Goal: Task Accomplishment & Management: Use online tool/utility

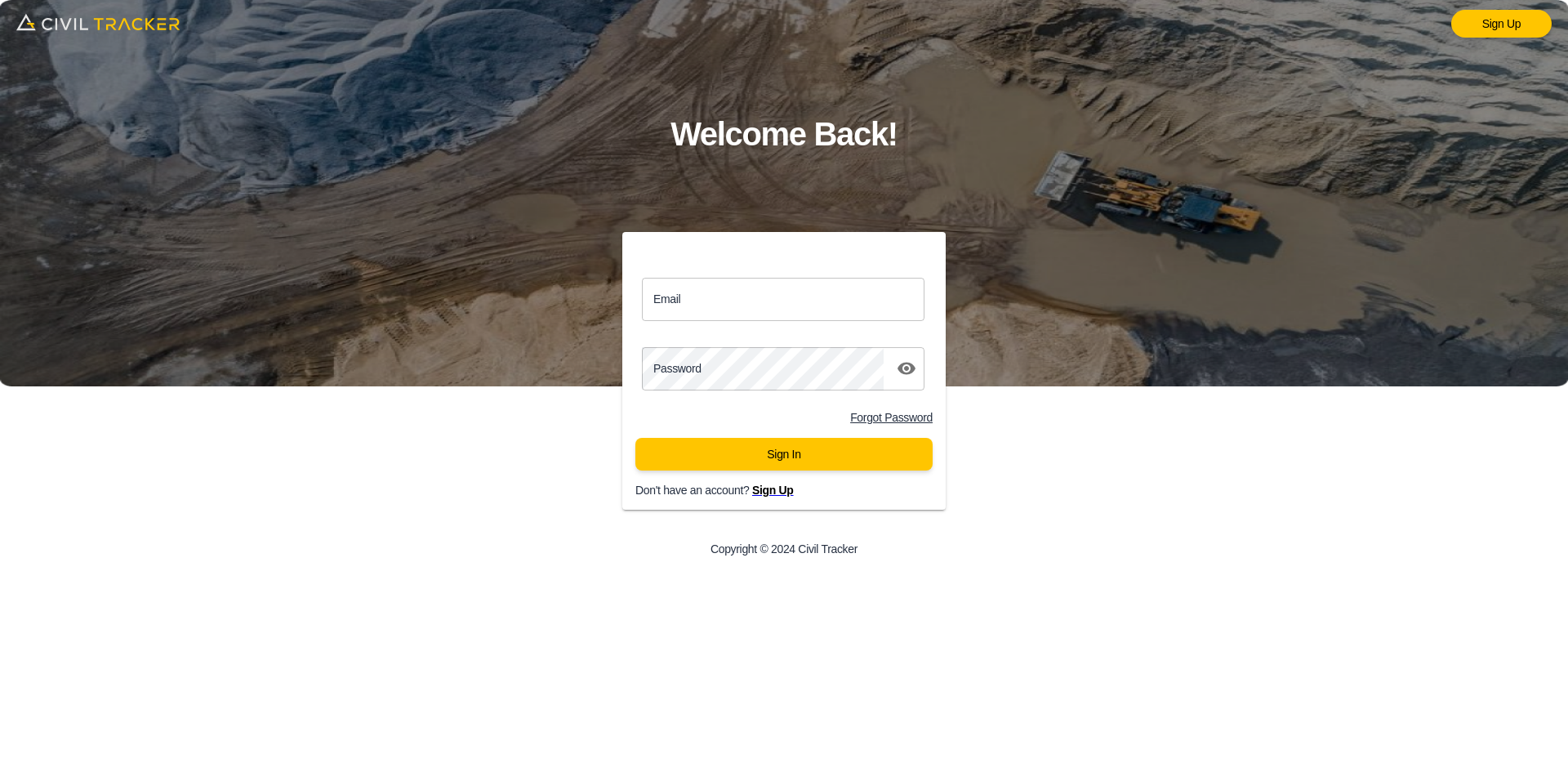
drag, startPoint x: 725, startPoint y: 303, endPoint x: 728, endPoint y: 312, distance: 9.5
click at [725, 303] on input "Email" at bounding box center [783, 299] width 282 height 43
type input "[EMAIL_ADDRESS][DOMAIN_NAME]"
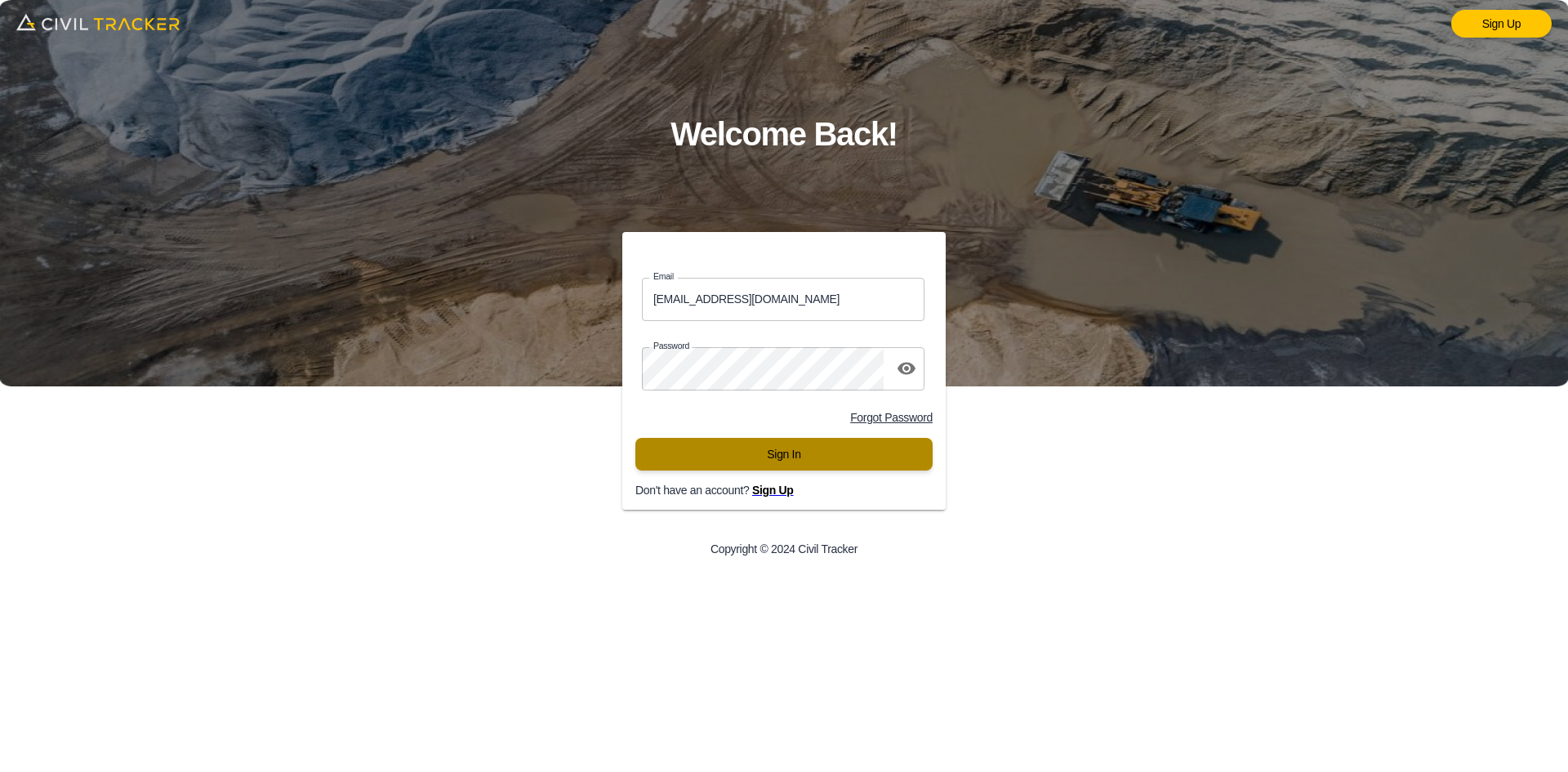
click at [794, 444] on button "Sign In" at bounding box center [784, 454] width 298 height 33
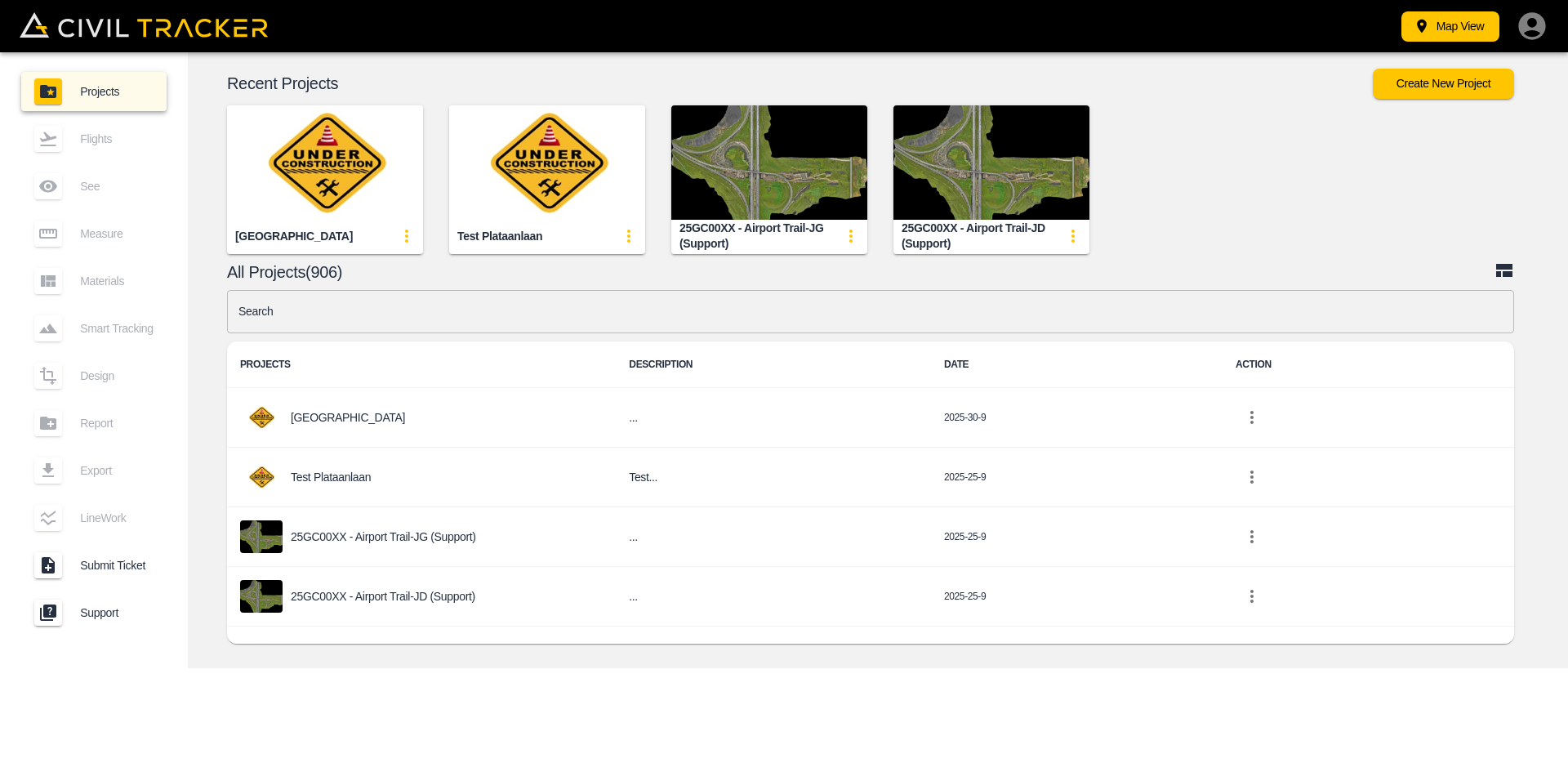
click at [467, 303] on input "text" at bounding box center [870, 311] width 1287 height 43
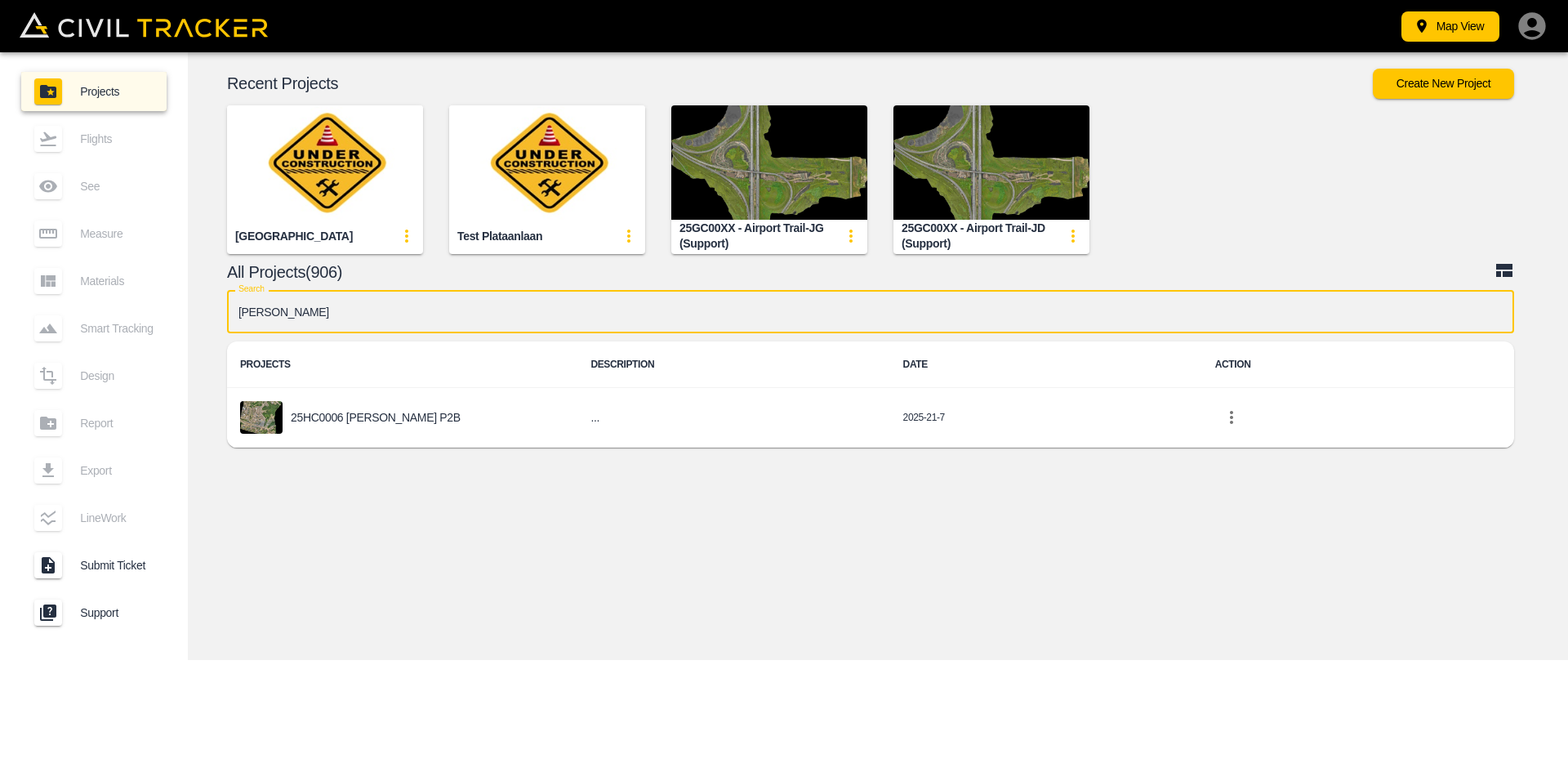
type input "[PERSON_NAME]"
click at [359, 407] on div "25HC0006 [PERSON_NAME] P2B" at bounding box center [402, 418] width 325 height 33
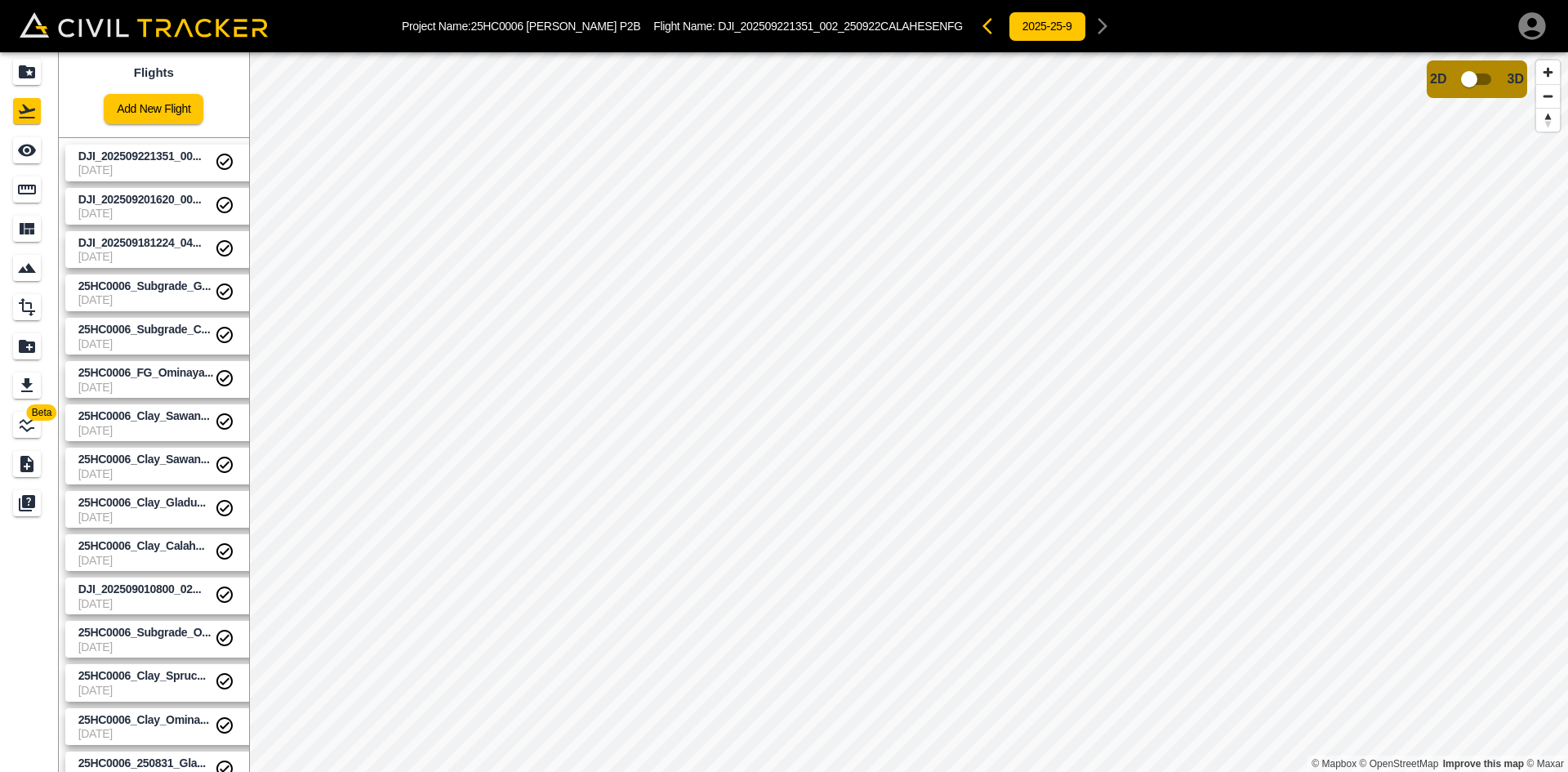
click at [156, 102] on link "Add New Flight" at bounding box center [154, 109] width 100 height 30
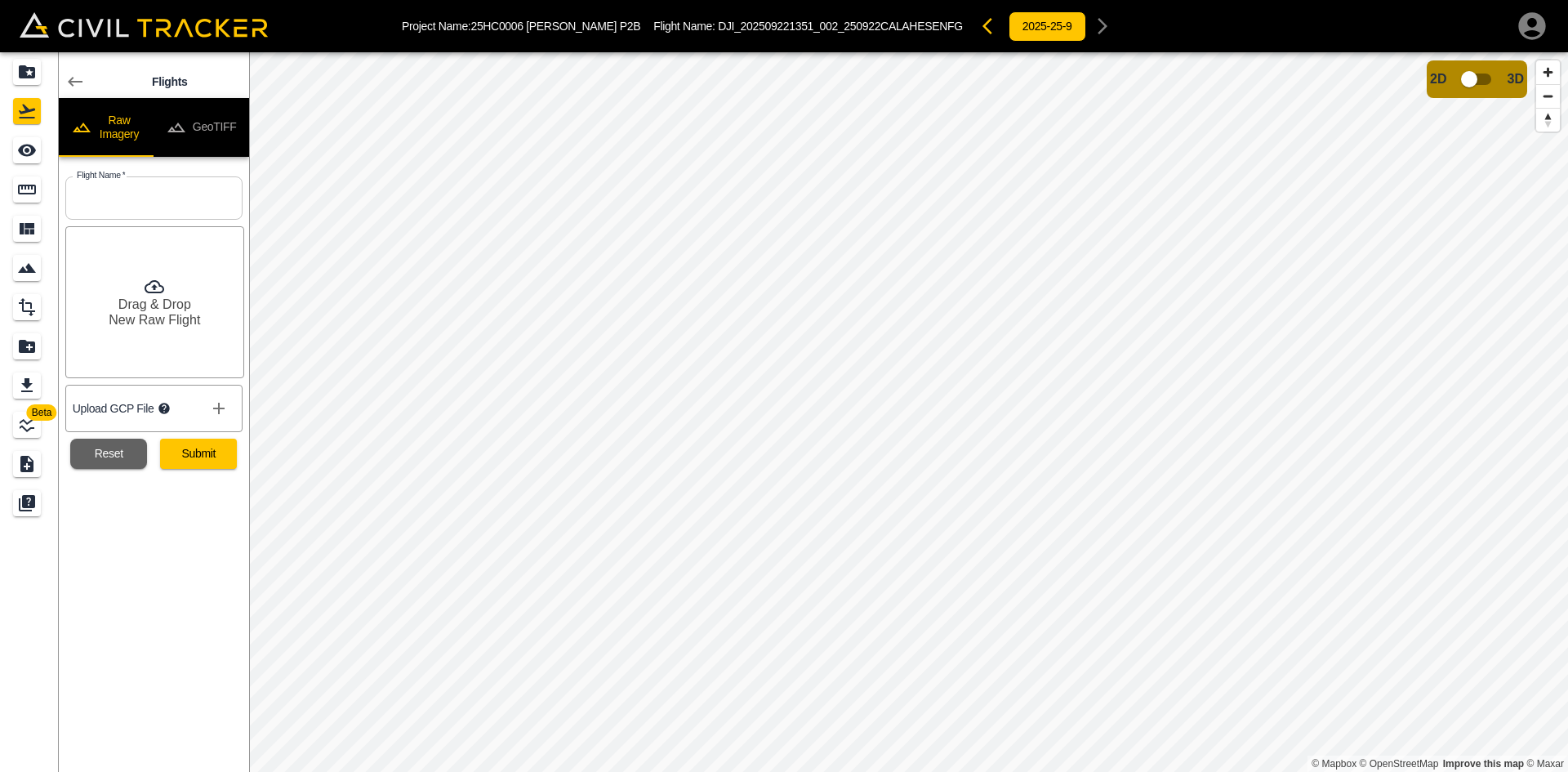
click at [205, 117] on button "GeoTIFF" at bounding box center [202, 127] width 96 height 59
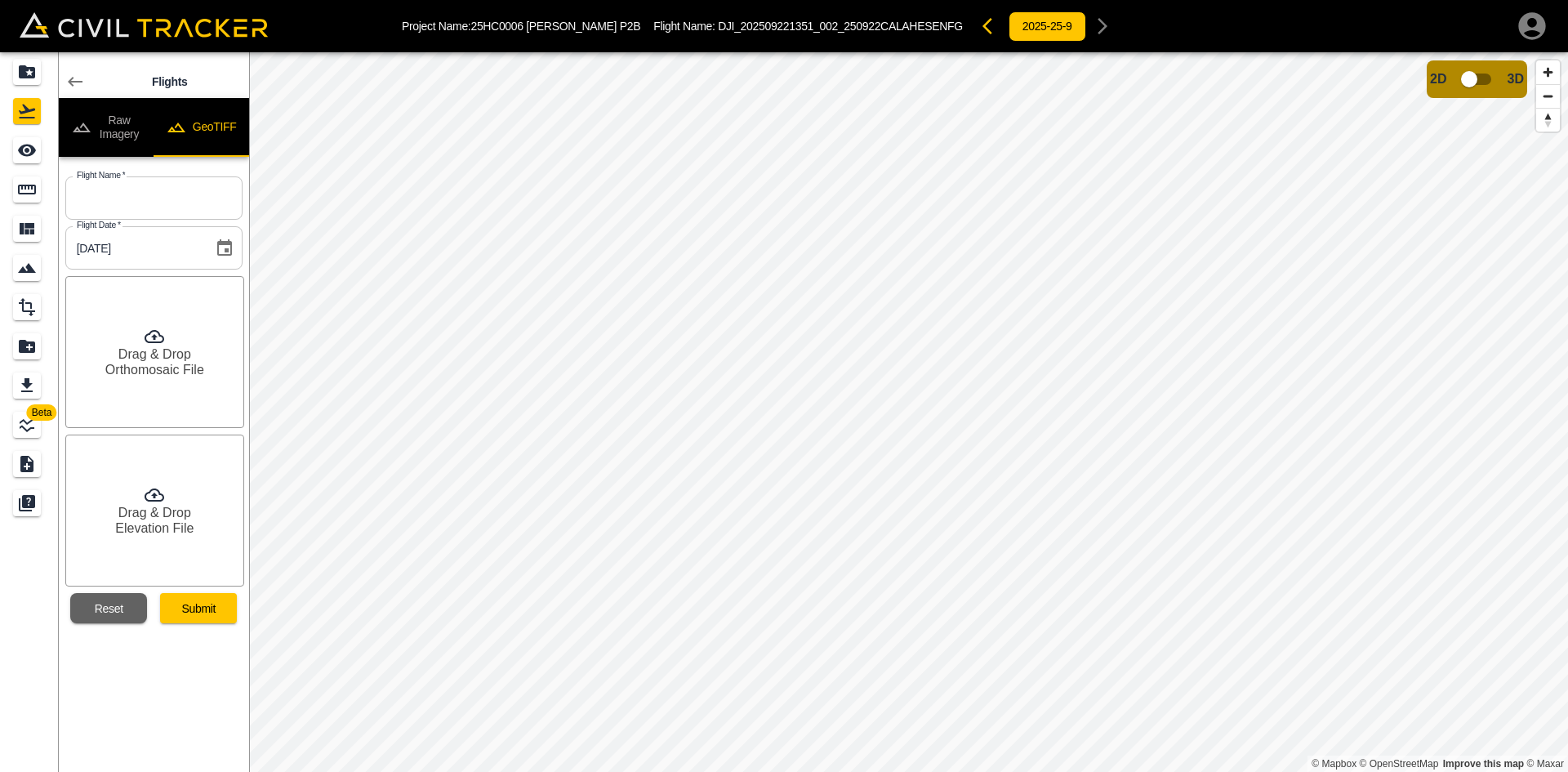
click at [184, 195] on input "text" at bounding box center [154, 198] width 178 height 43
paste input "25HC0006_250924_Sawan_Clay_10+025-10+640"
type input "25HC0006_250924_Sawan_Clay_10+025-10+640"
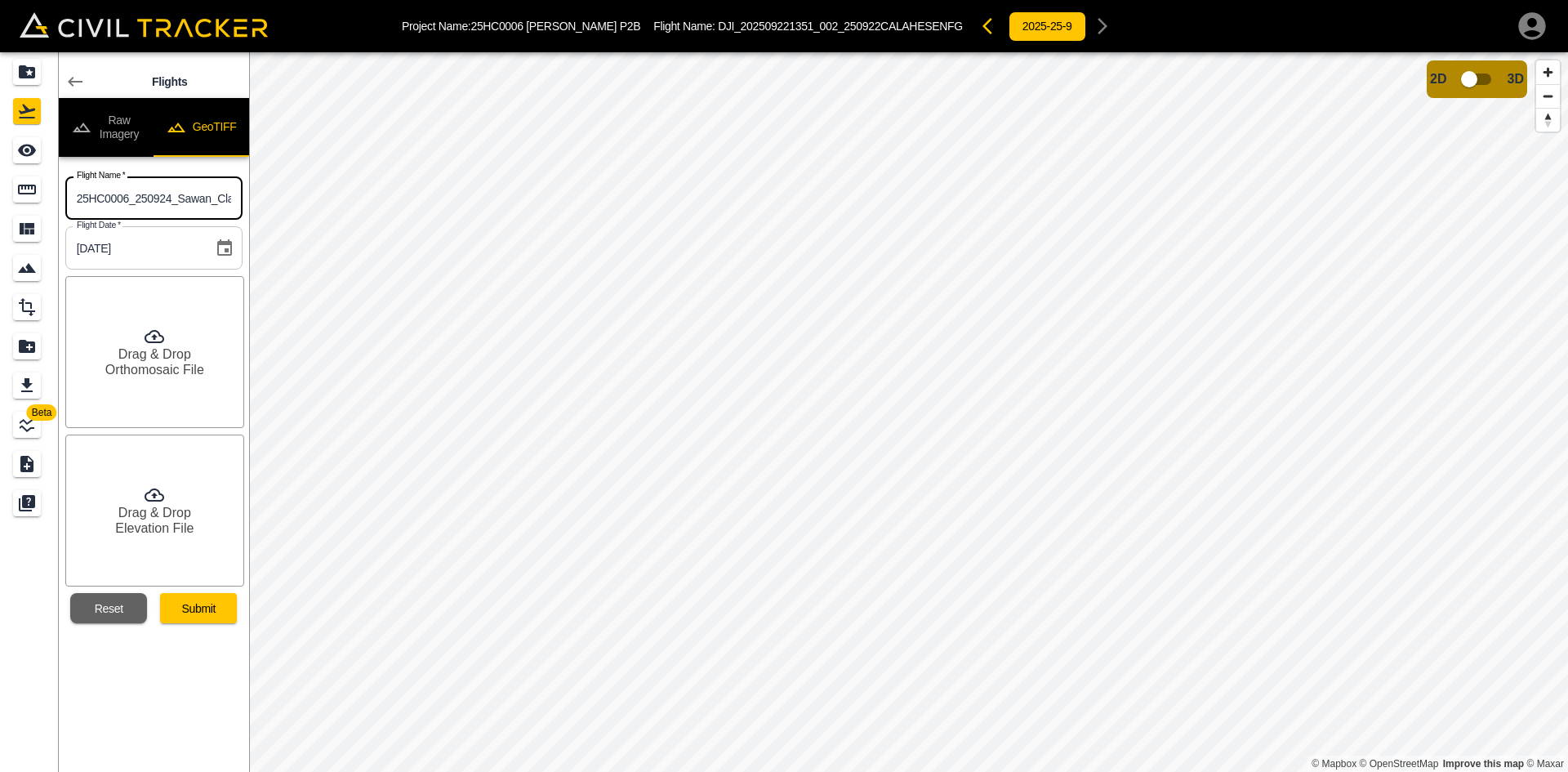
click at [168, 361] on h6 "Drag & Drop" at bounding box center [155, 354] width 73 height 15
click at [167, 519] on h6 "Drag & Drop" at bounding box center [155, 513] width 73 height 15
click at [213, 611] on button "Submit" at bounding box center [199, 607] width 77 height 30
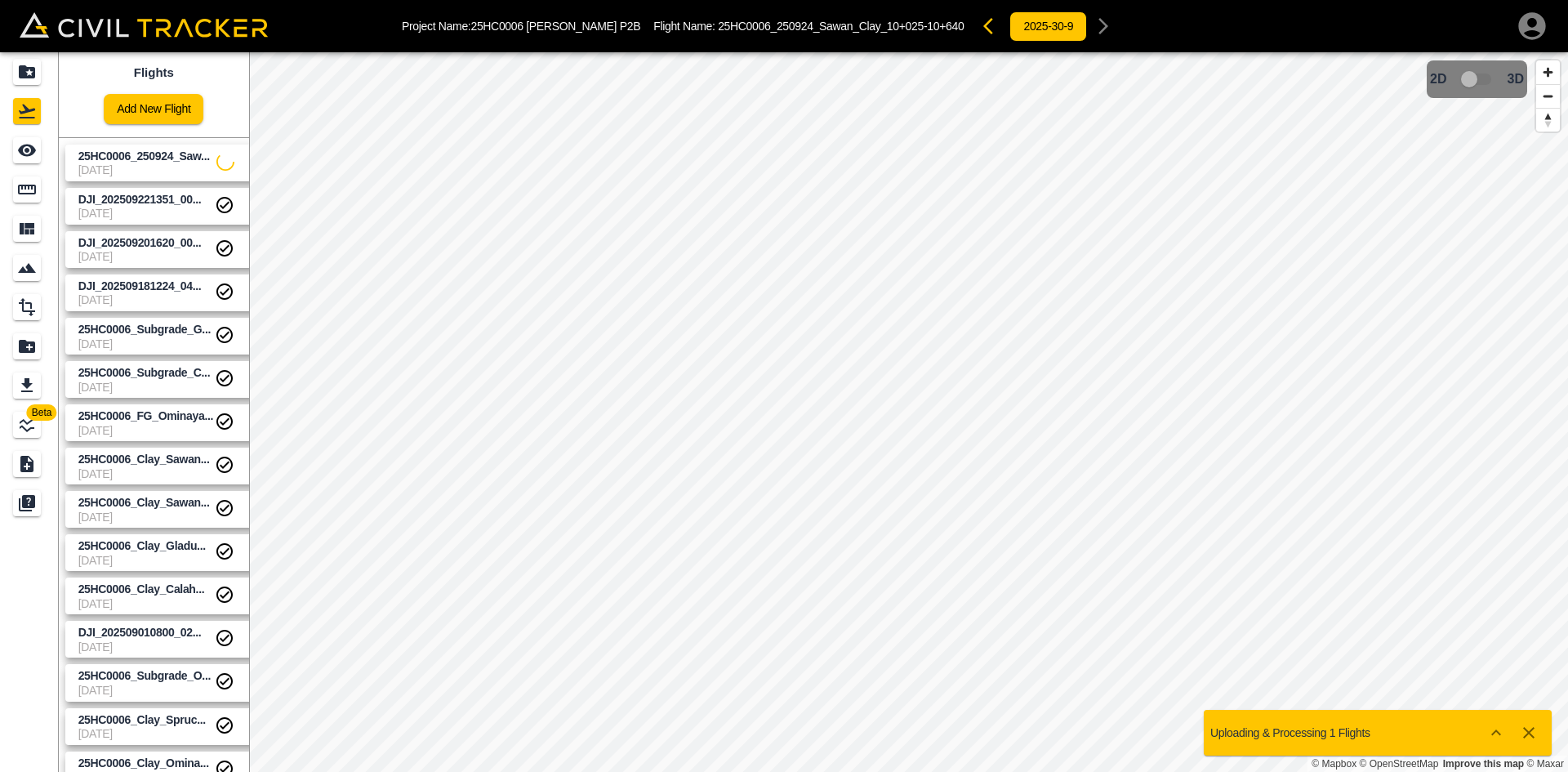
click at [182, 120] on link "Add New Flight" at bounding box center [154, 109] width 100 height 30
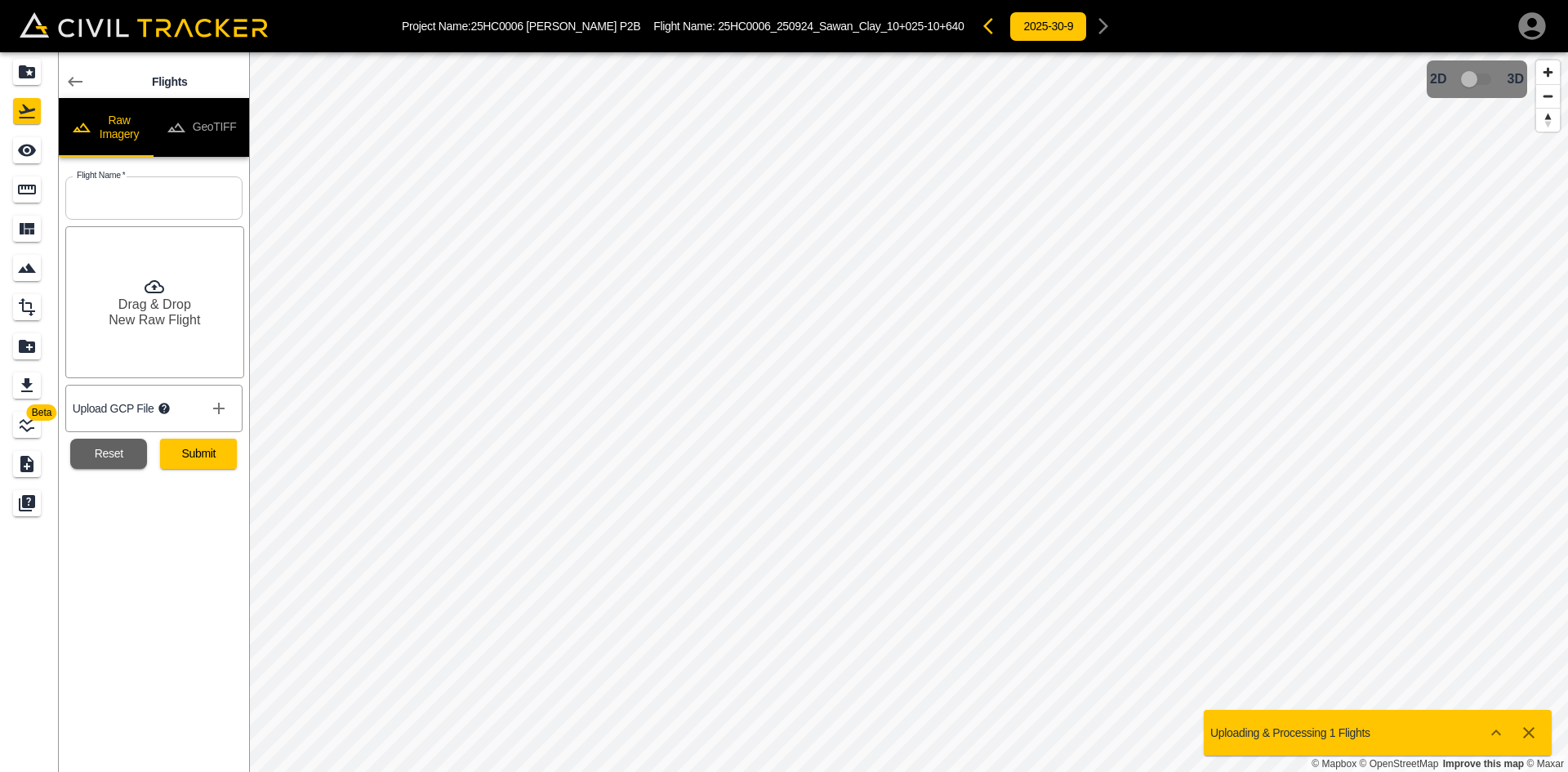
click at [229, 133] on button "GeoTIFF" at bounding box center [202, 127] width 96 height 59
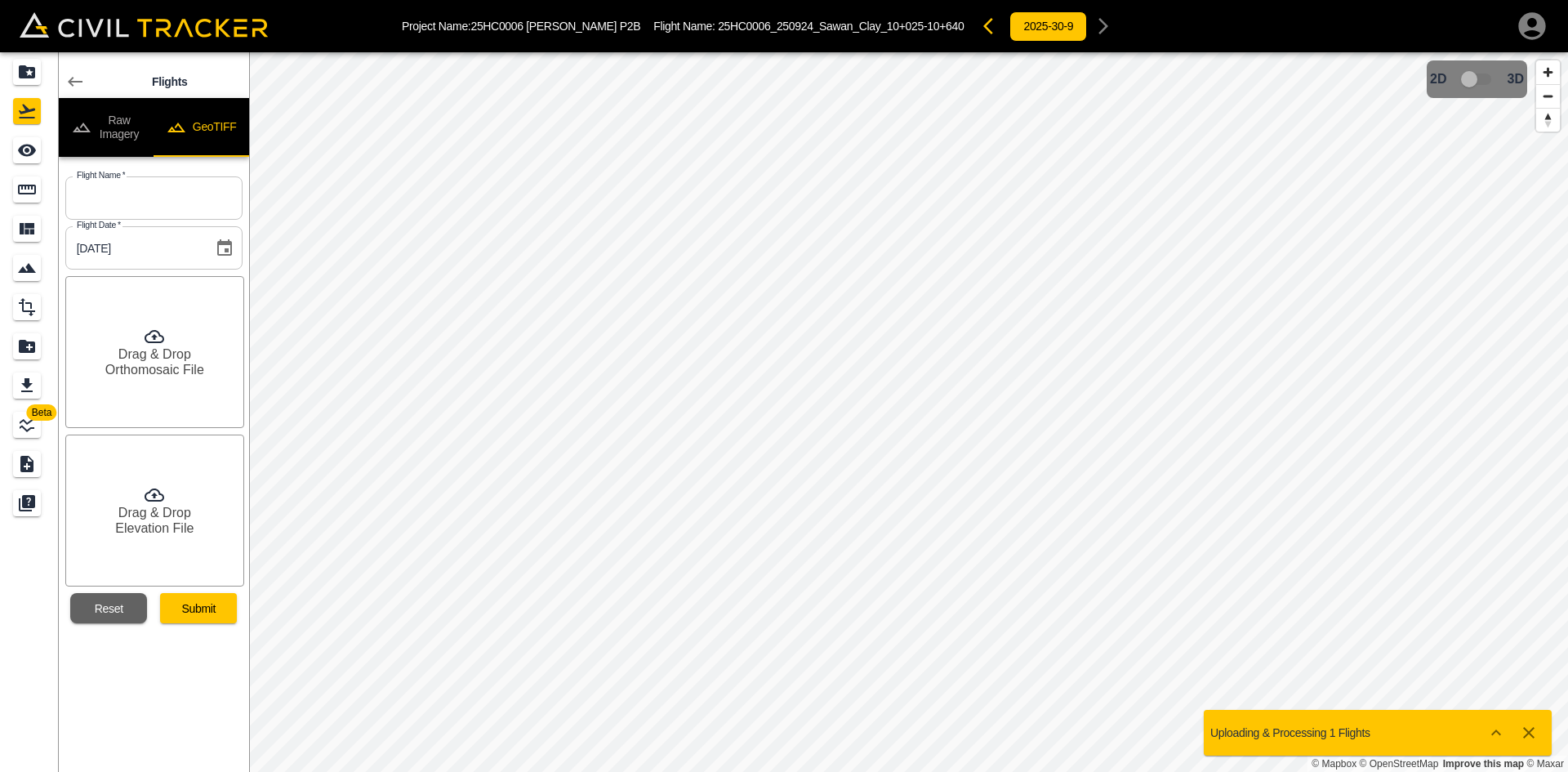
click at [177, 178] on input "text" at bounding box center [154, 198] width 178 height 43
drag, startPoint x: 191, startPoint y: 205, endPoint x: 221, endPoint y: 205, distance: 30.0
click at [191, 205] on input "text" at bounding box center [154, 198] width 178 height 43
paste input "25HC0006_250927_Gladue_FG_Full"
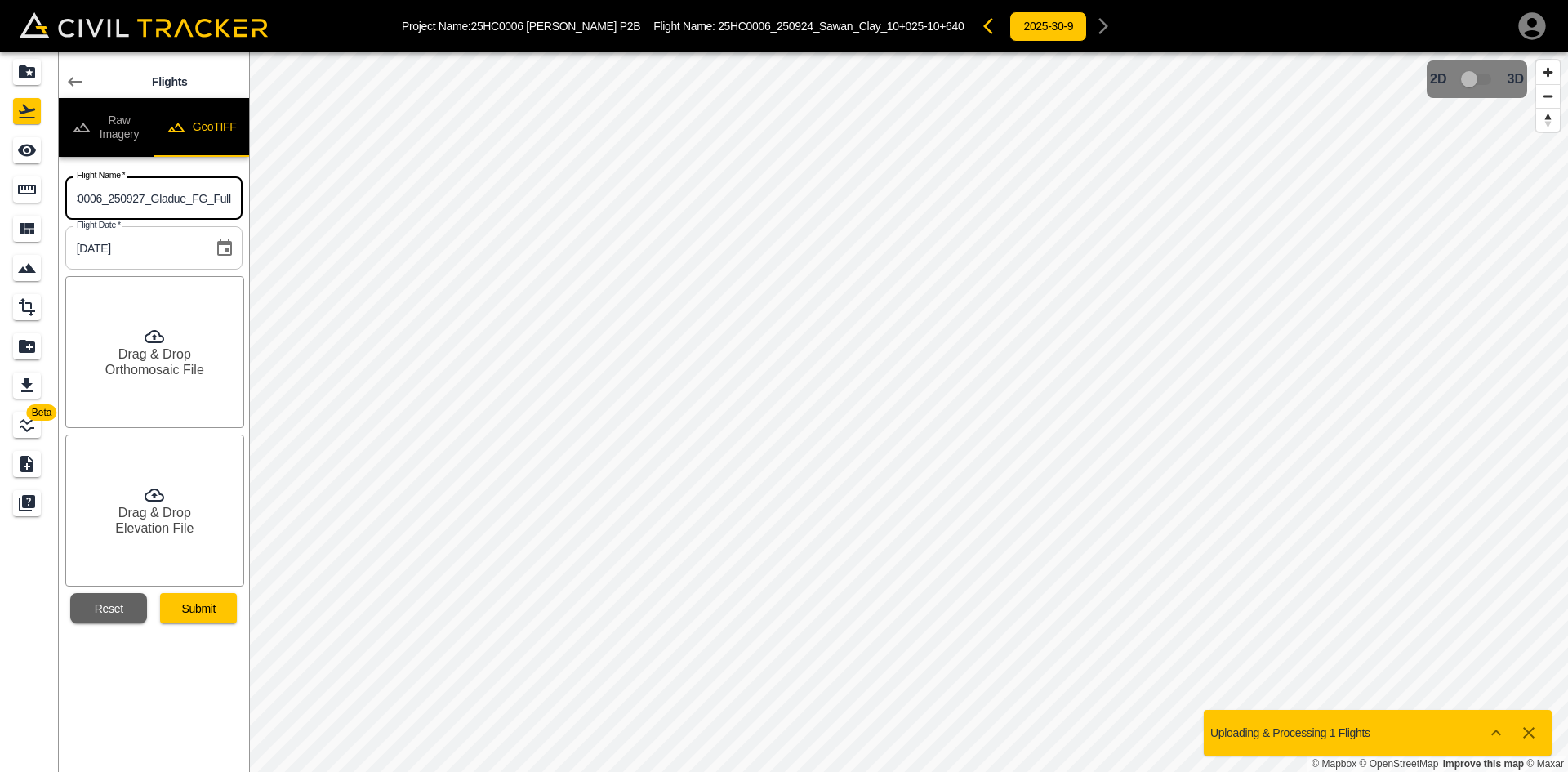
type input "25HC0006_250927_Gladue_FG_Full"
click at [162, 377] on h6 "Orthomosaic File" at bounding box center [155, 370] width 99 height 15
click at [183, 504] on div "Drag & Drop Elevation File" at bounding box center [155, 510] width 179 height 152
click at [210, 609] on button "Submit" at bounding box center [199, 607] width 77 height 30
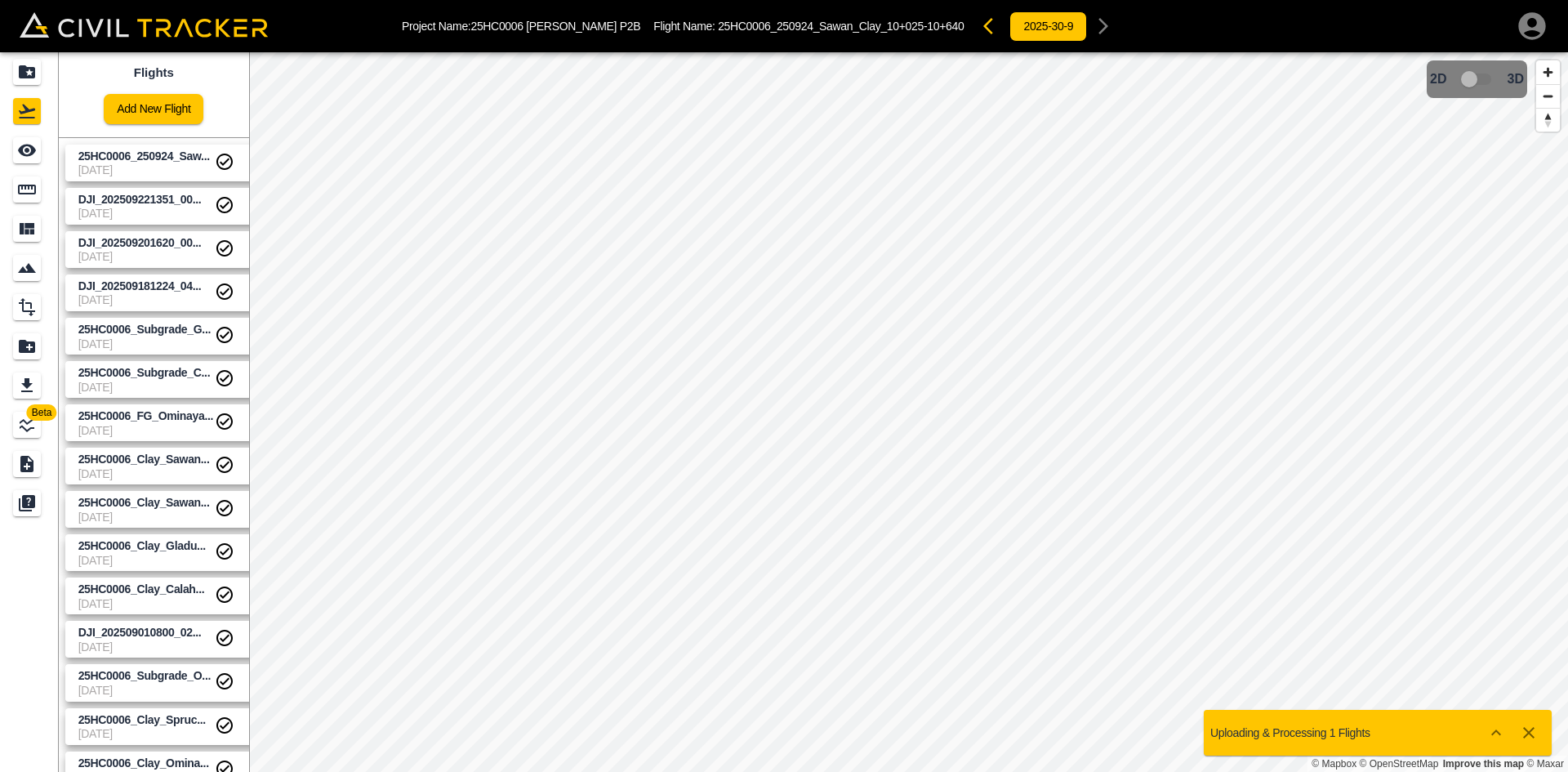
click at [151, 92] on div "Add New Flight" at bounding box center [154, 102] width 100 height 43
click at [162, 115] on link "Add New Flight" at bounding box center [154, 109] width 100 height 30
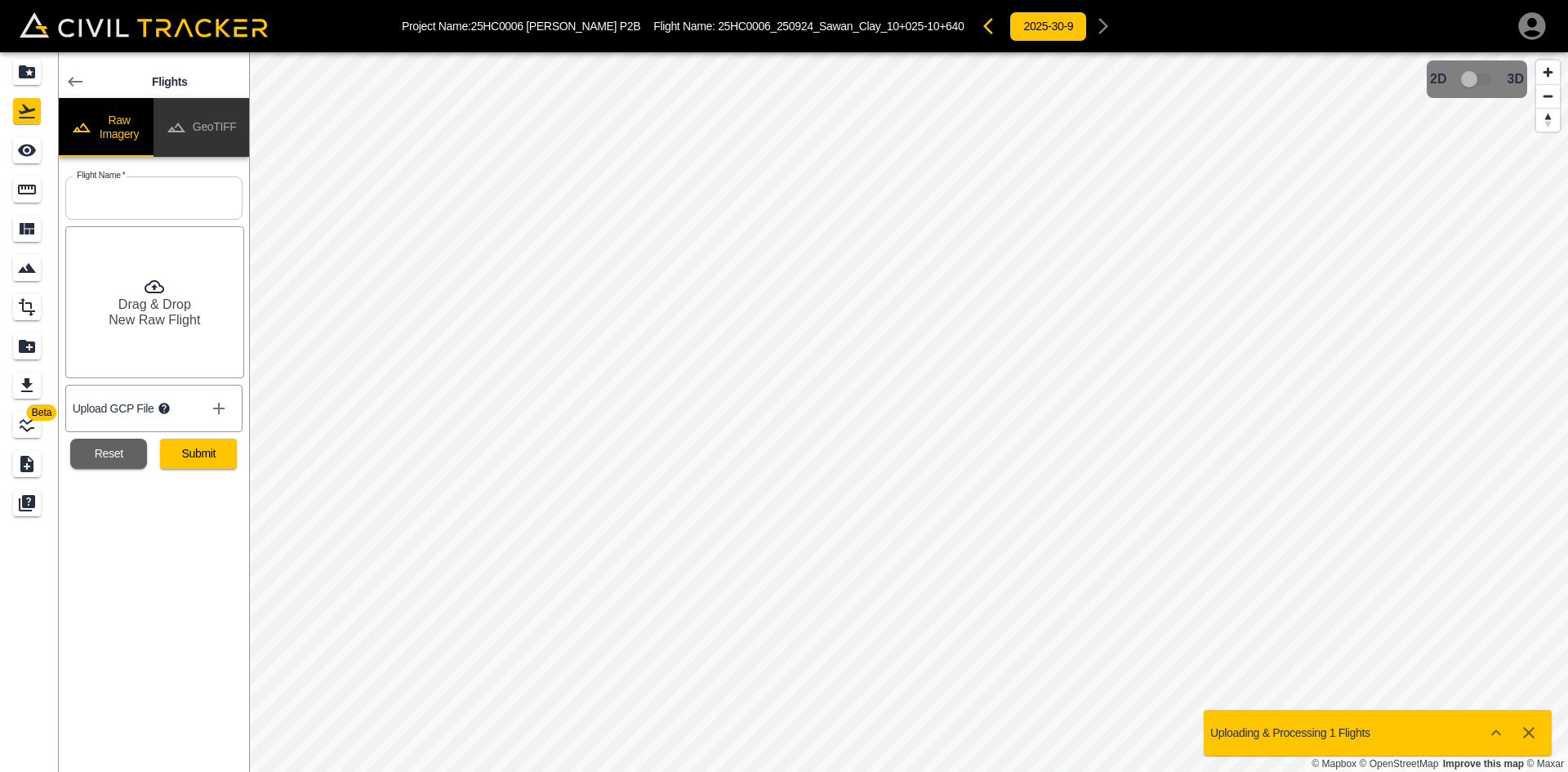
click at [221, 117] on button "GeoTIFF" at bounding box center [202, 127] width 96 height 59
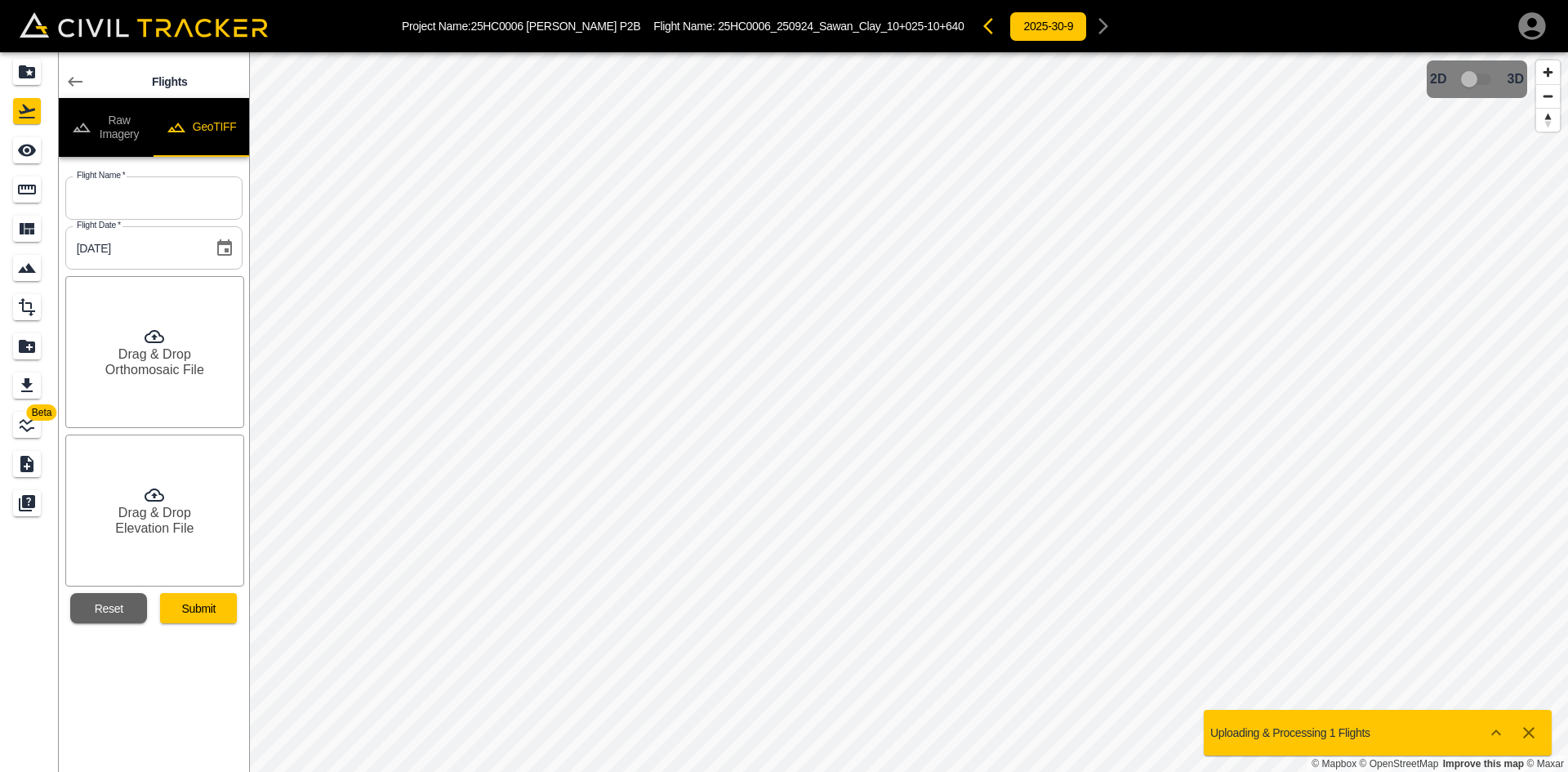
click at [169, 208] on input "text" at bounding box center [154, 198] width 178 height 43
paste input "25HC0006_250927_Gladue_FG_Full"
type input "25HC0006_250927_Gladue_FG_Full"
click at [186, 364] on h6 "Orthomosaic File" at bounding box center [155, 370] width 99 height 15
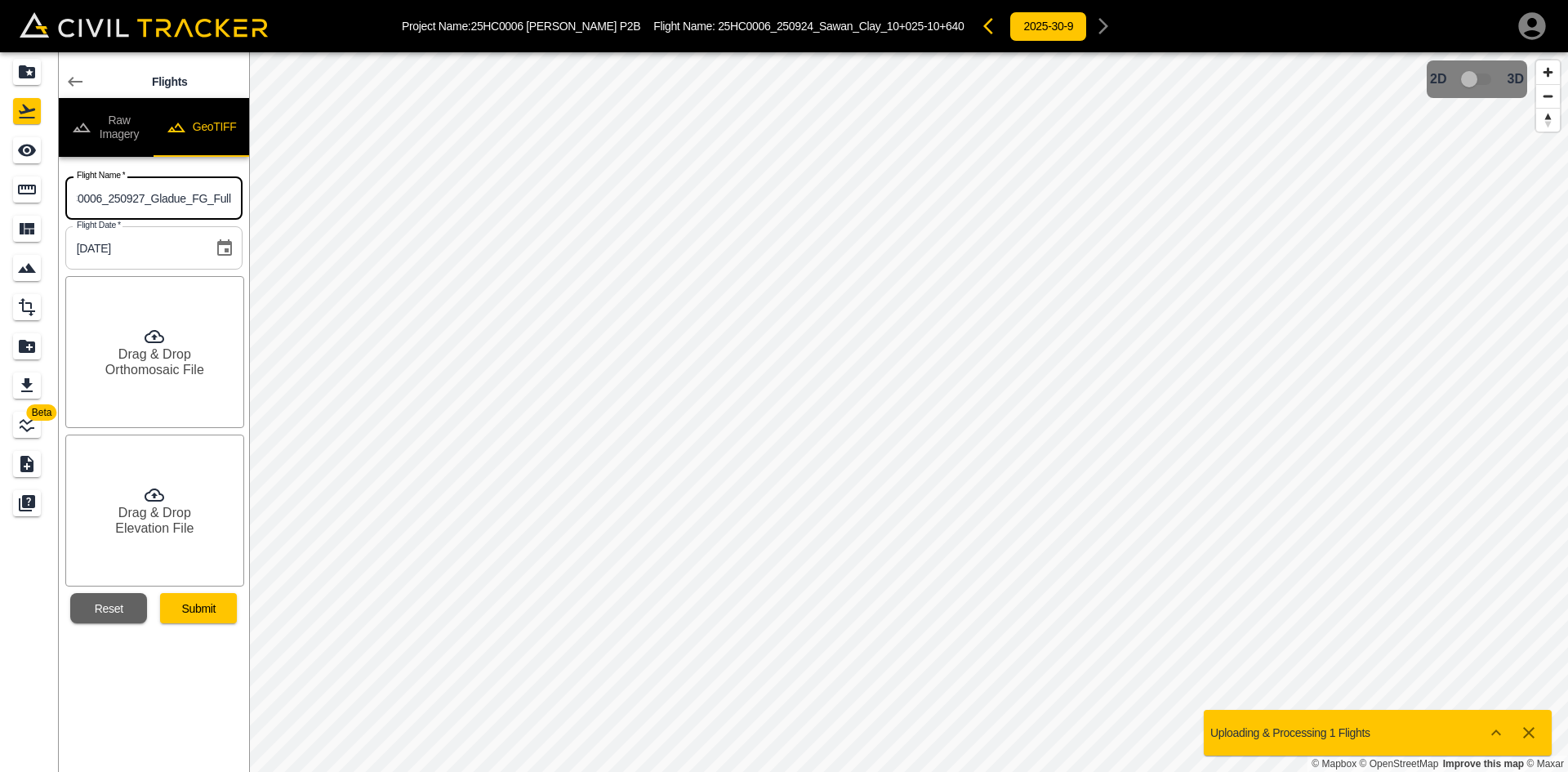
scroll to position [0, 0]
click at [193, 518] on div "Drag & Drop Elevation File" at bounding box center [155, 510] width 179 height 152
click at [196, 607] on button "Submit" at bounding box center [199, 607] width 77 height 30
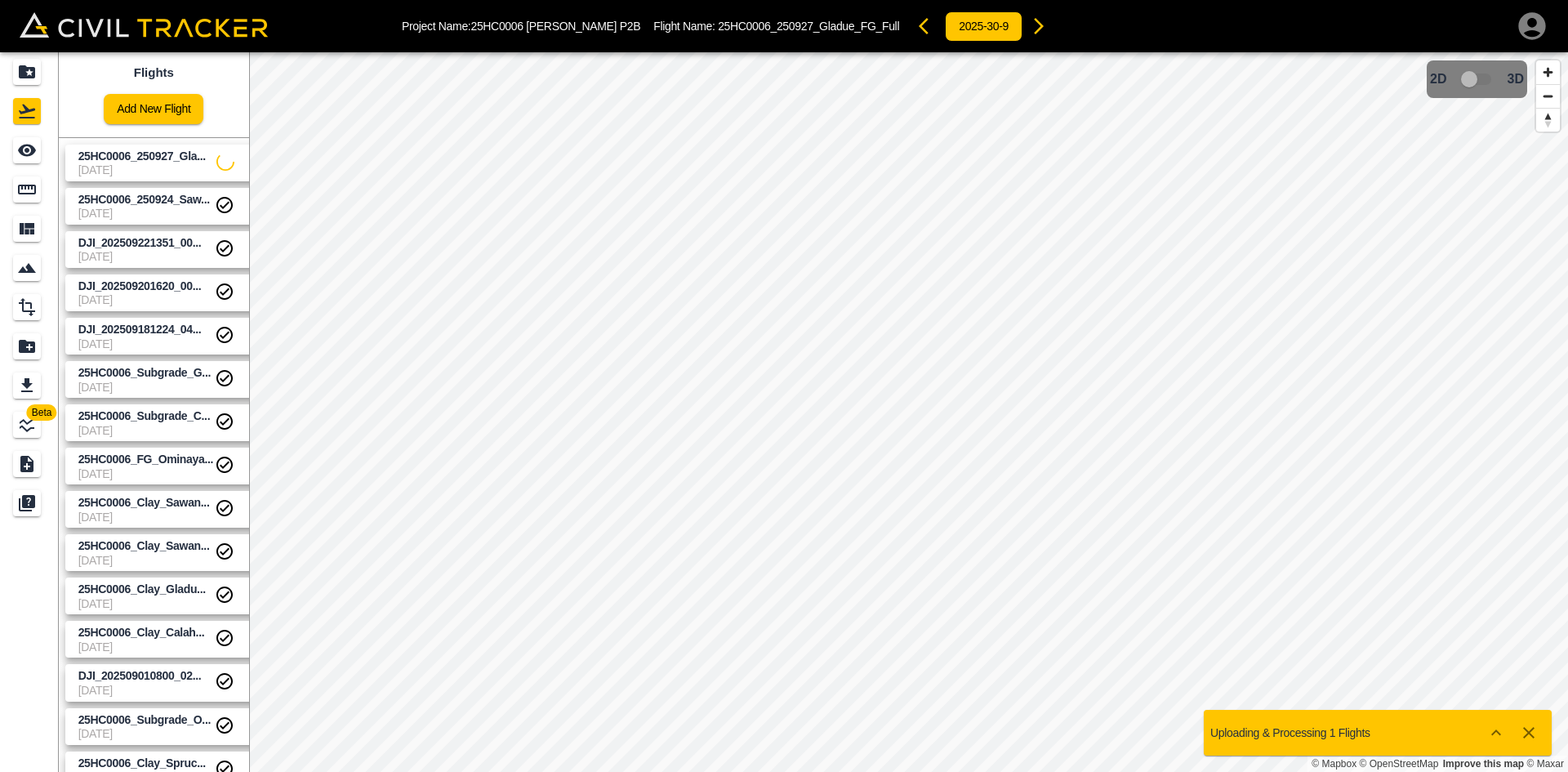
click at [176, 117] on link "Add New Flight" at bounding box center [154, 109] width 100 height 30
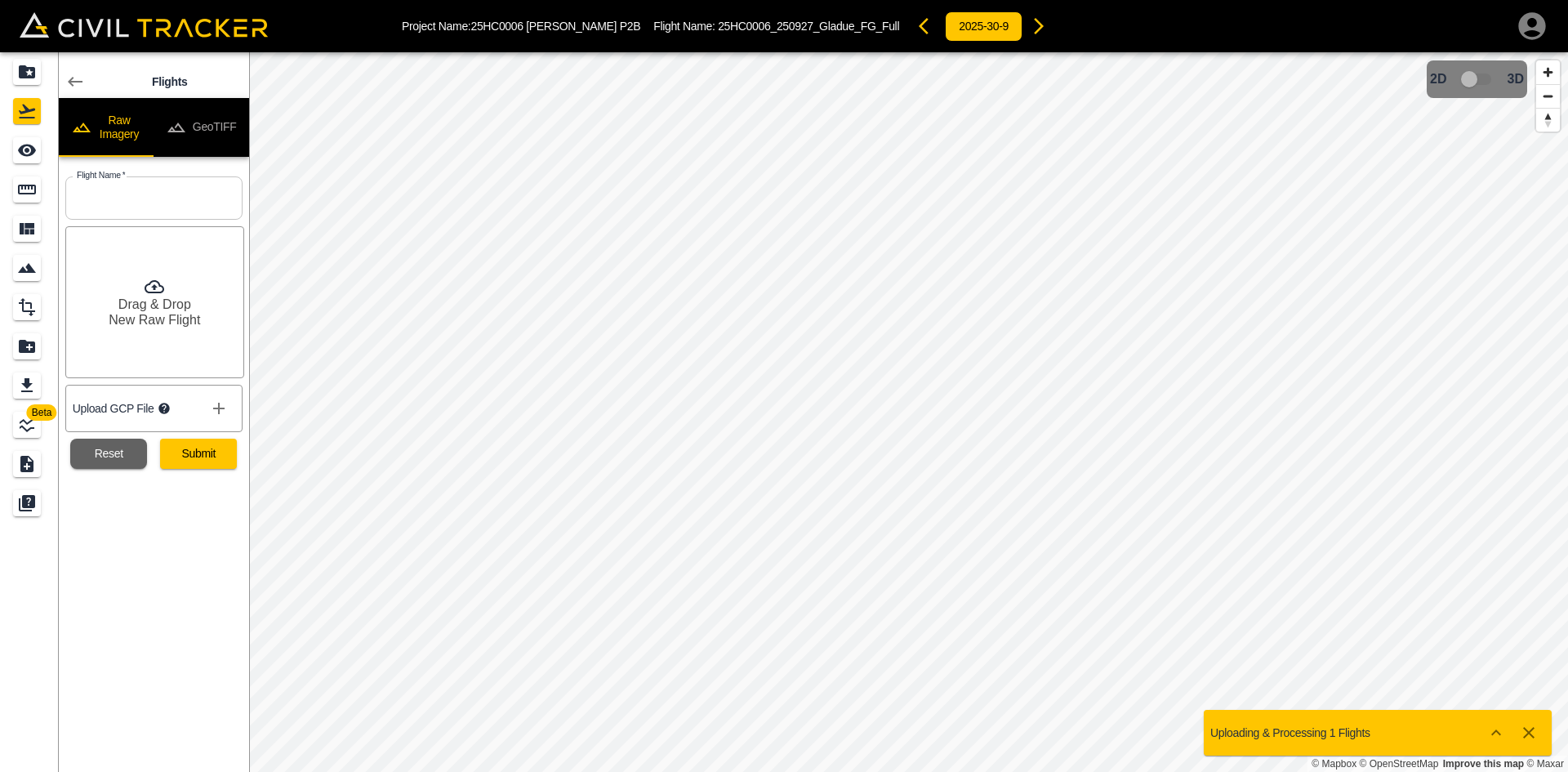
click at [221, 128] on button "GeoTIFF" at bounding box center [202, 127] width 96 height 59
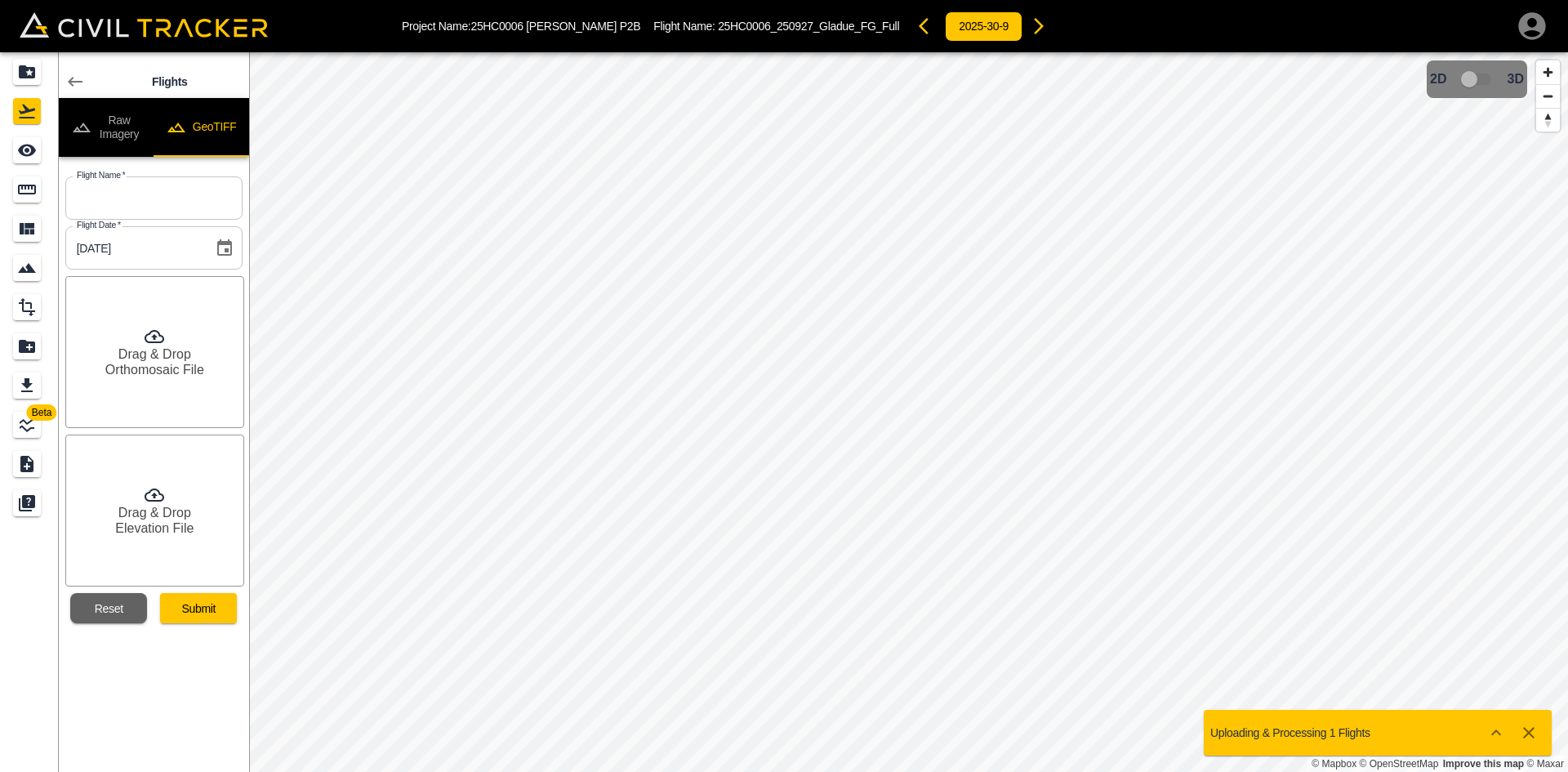
click at [193, 176] on div "Flight Name   * Flight Name *" at bounding box center [150, 195] width 183 height 50
click at [194, 191] on input "text" at bounding box center [154, 198] width 178 height 43
paste input "25HC0006_250927_Sawan_Subgrade_10+500-10+822"
type input "25HC0006_250927_Sawan_Subgrade_10+500-10+822"
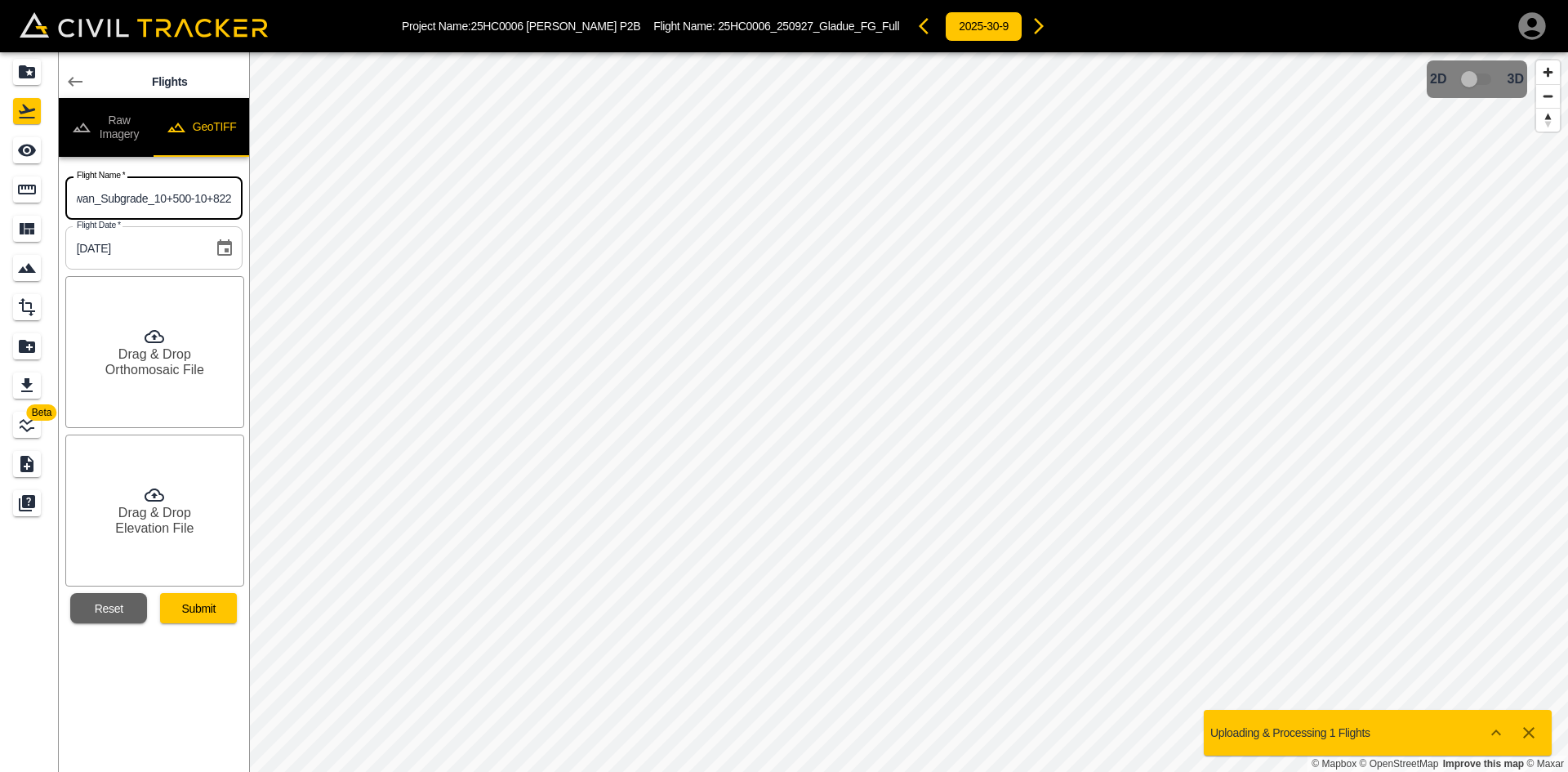
scroll to position [0, 0]
click at [173, 381] on div "Drag & Drop Orthomosaic File" at bounding box center [155, 351] width 179 height 152
click at [169, 512] on h6 "Drag & Drop" at bounding box center [155, 513] width 73 height 15
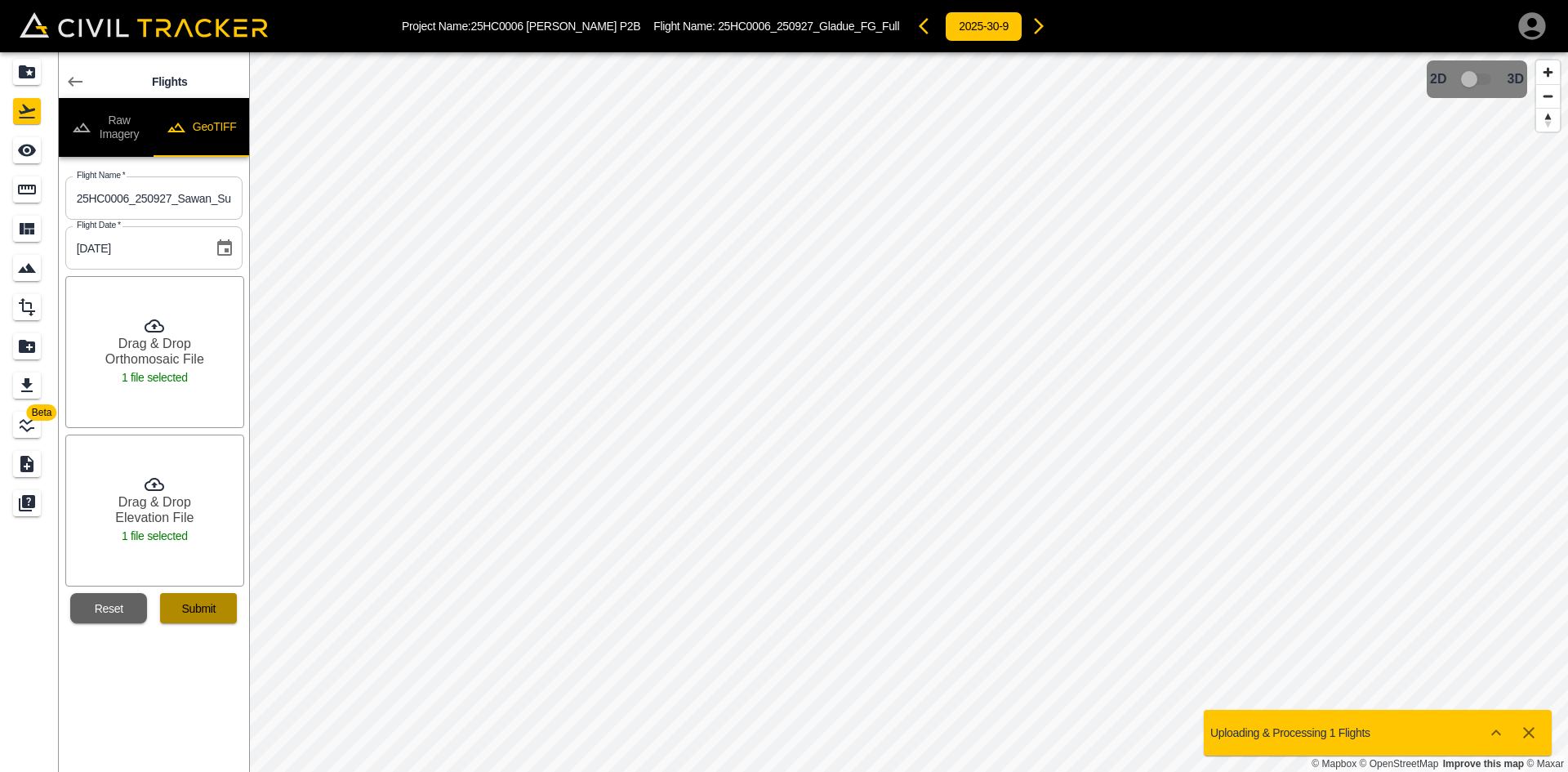
click at [200, 605] on button "Submit" at bounding box center [199, 607] width 77 height 30
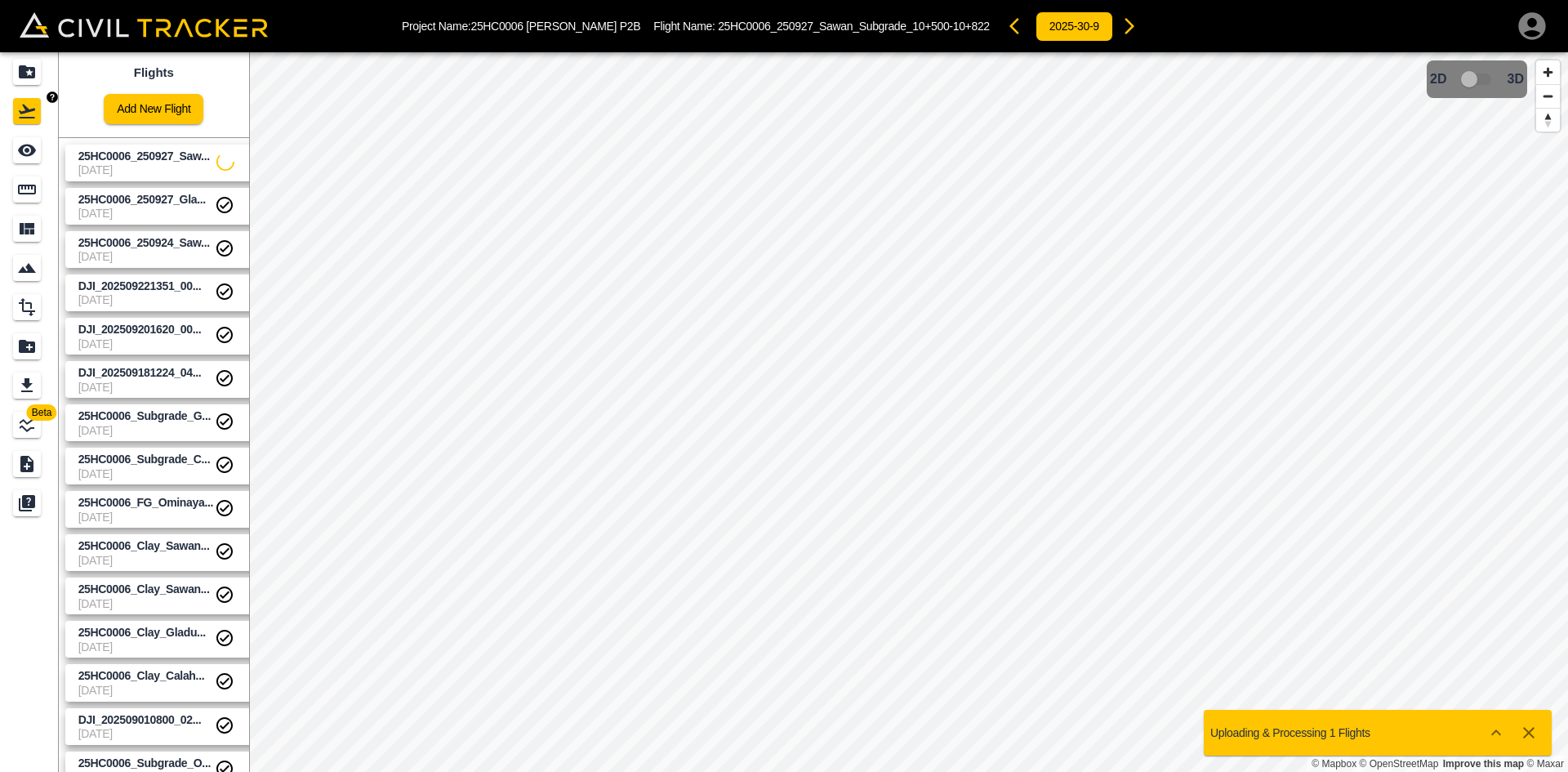
click at [30, 79] on icon "Projects" at bounding box center [27, 72] width 19 height 19
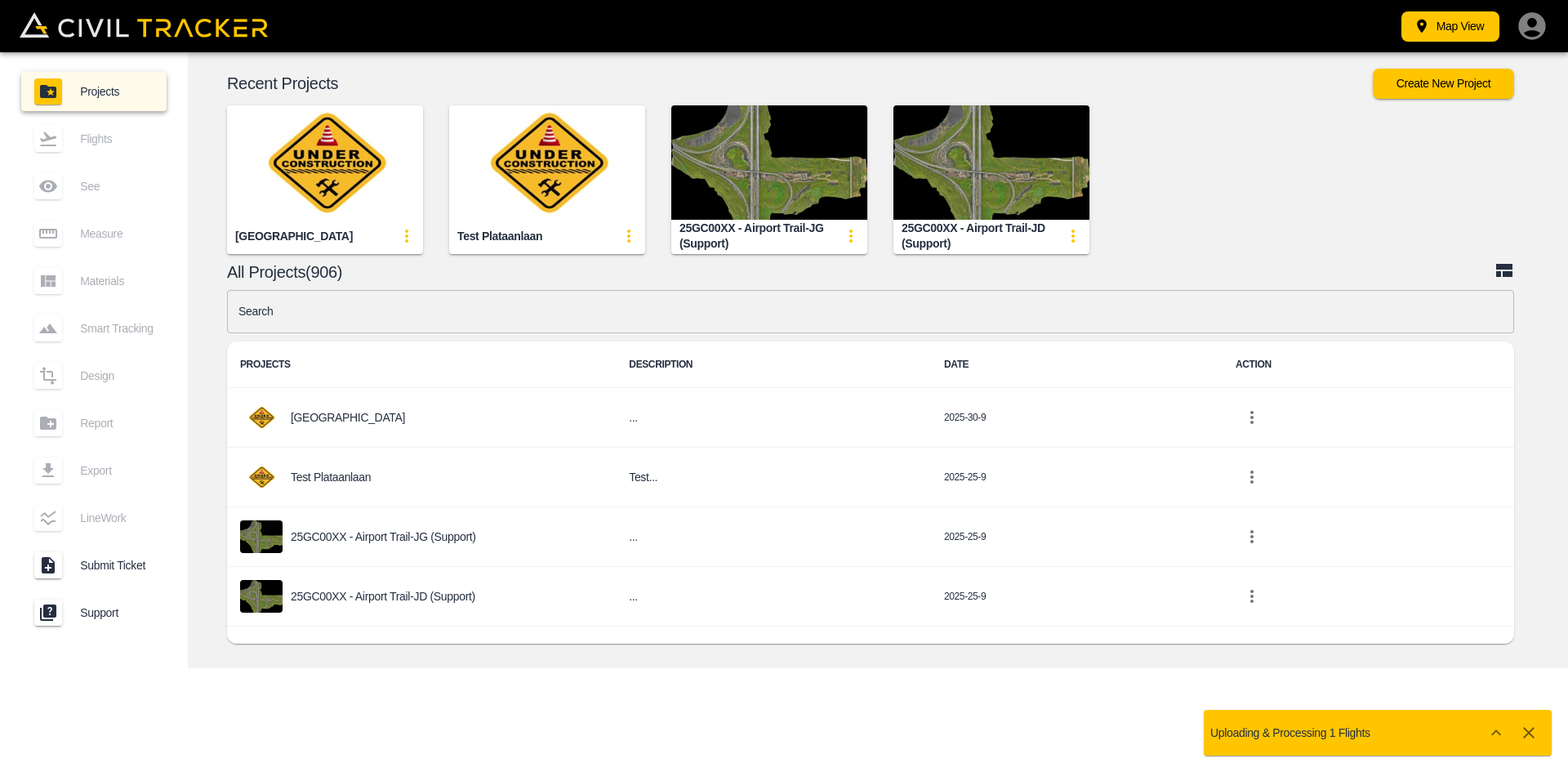
click at [634, 301] on input "text" at bounding box center [870, 311] width 1287 height 43
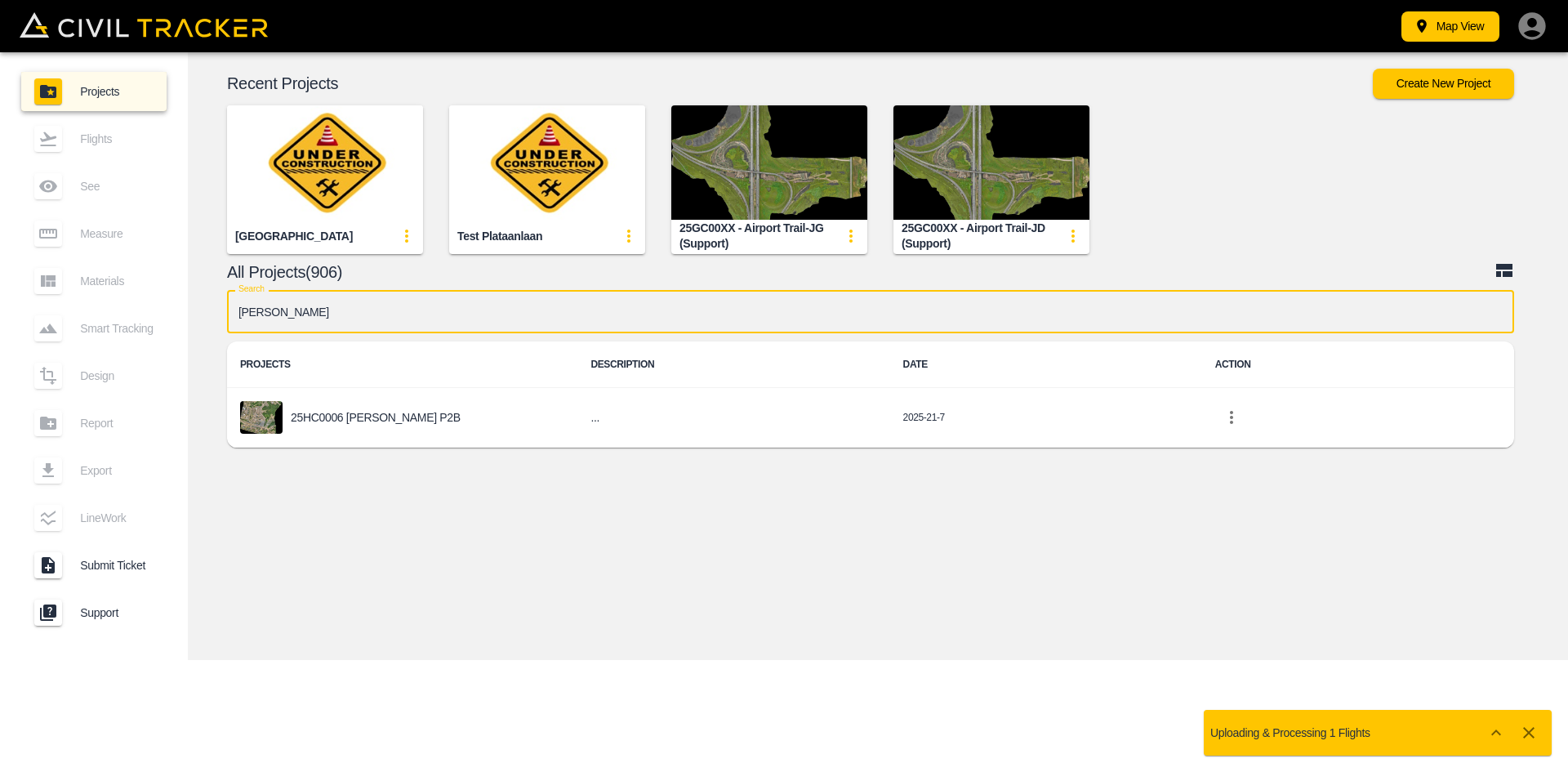
type input "[PERSON_NAME]"
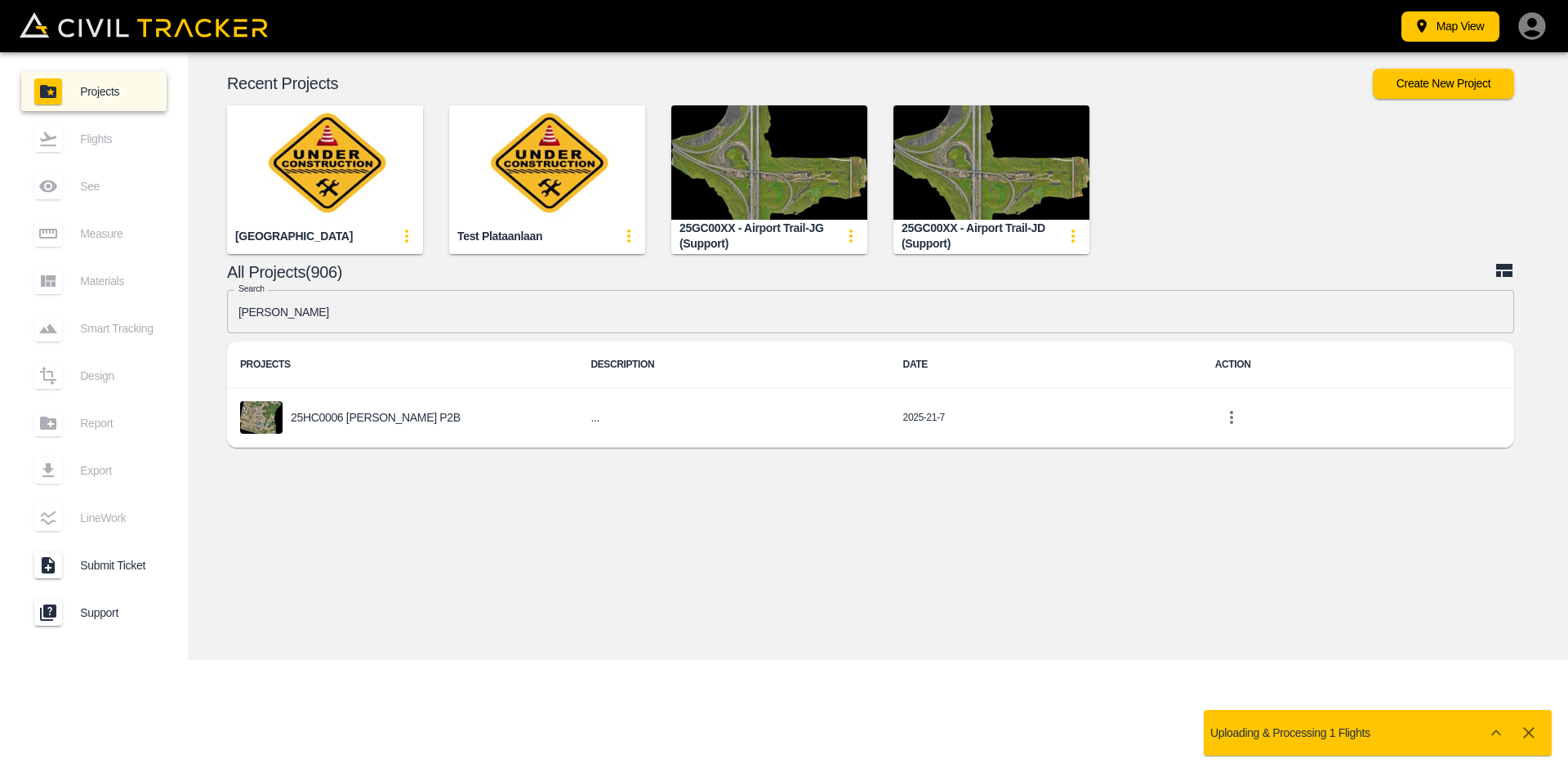
click at [322, 422] on p "25HC0006 [PERSON_NAME] P2B" at bounding box center [375, 418] width 170 height 13
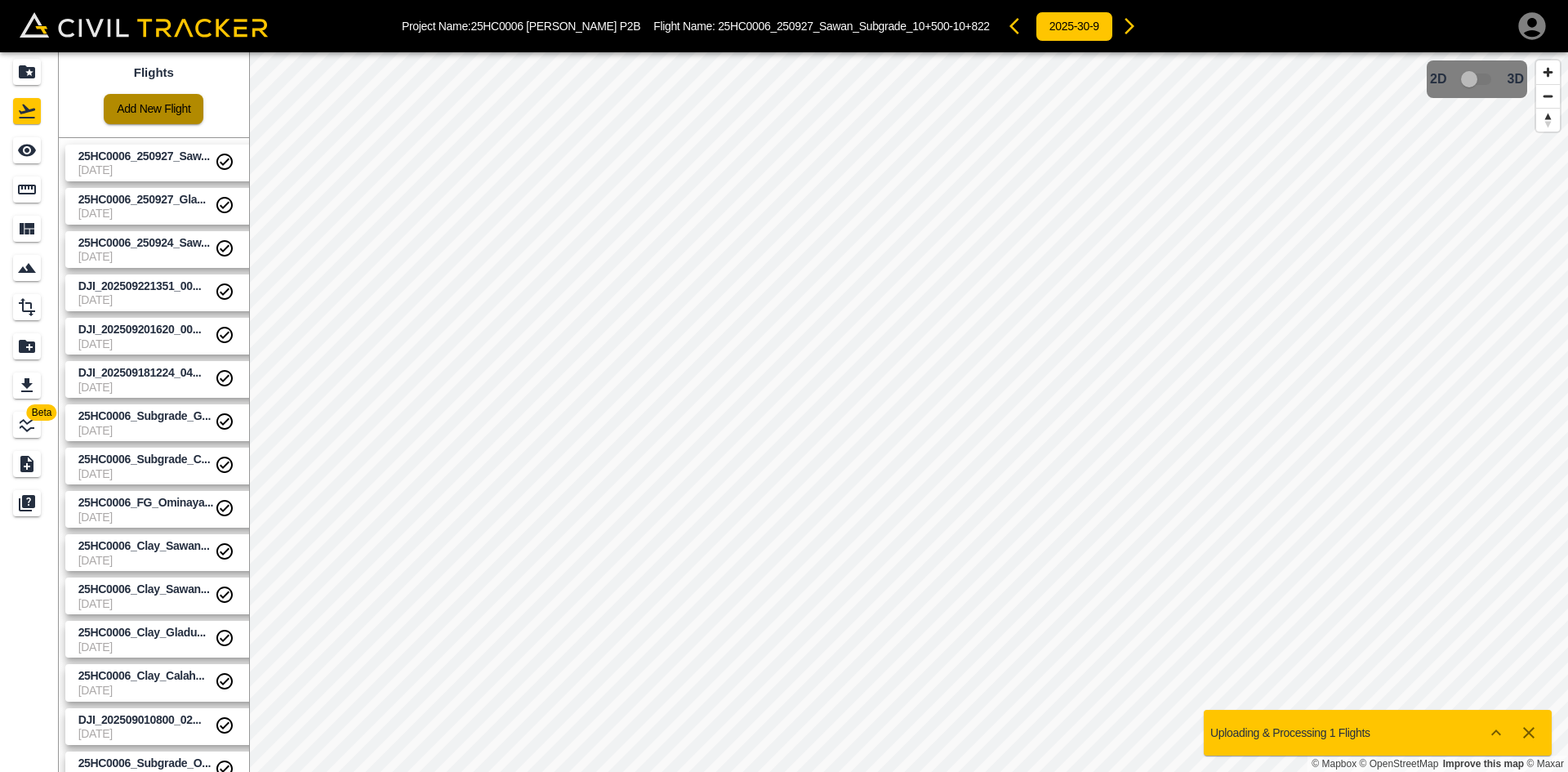
click at [149, 110] on link "Add New Flight" at bounding box center [154, 109] width 100 height 30
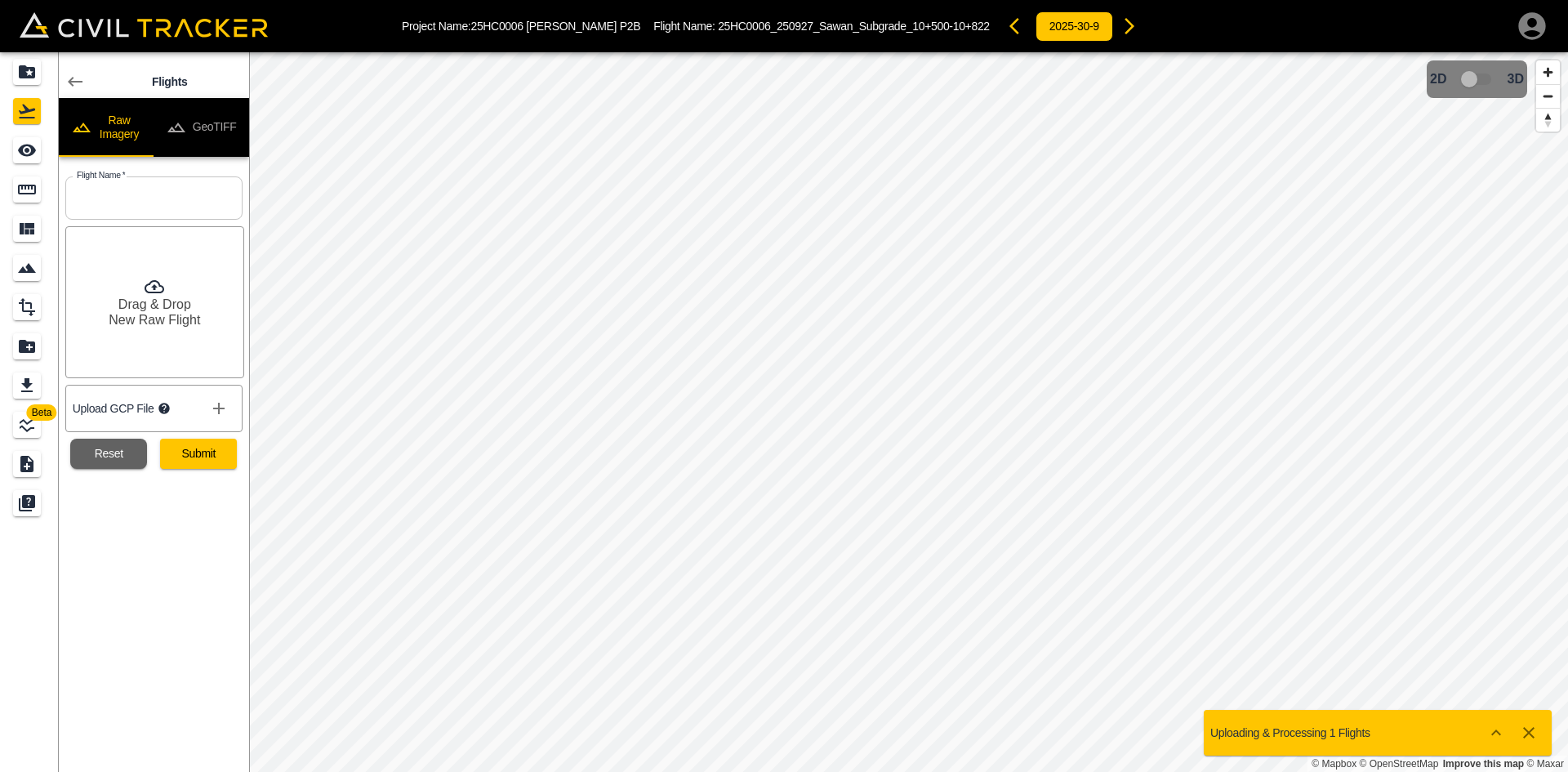
click at [213, 130] on button "GeoTIFF" at bounding box center [202, 127] width 96 height 59
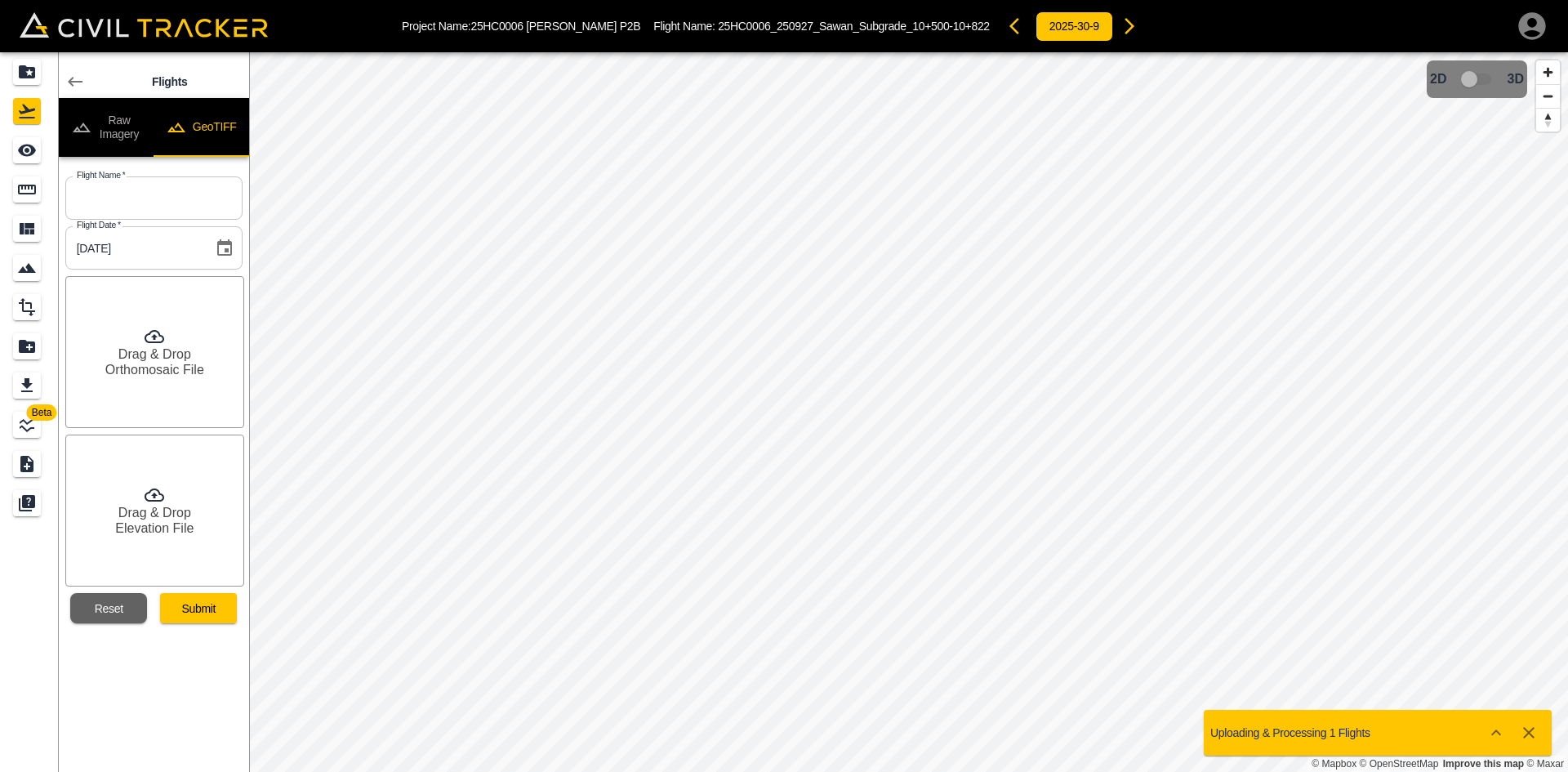
click at [166, 216] on input "text" at bounding box center [154, 198] width 178 height 43
paste input "25HC0006_250928_Sawan_Clay_9+510-10+130"
type input "25HC0006_250928_Sawan_Clay_9+510-10+130"
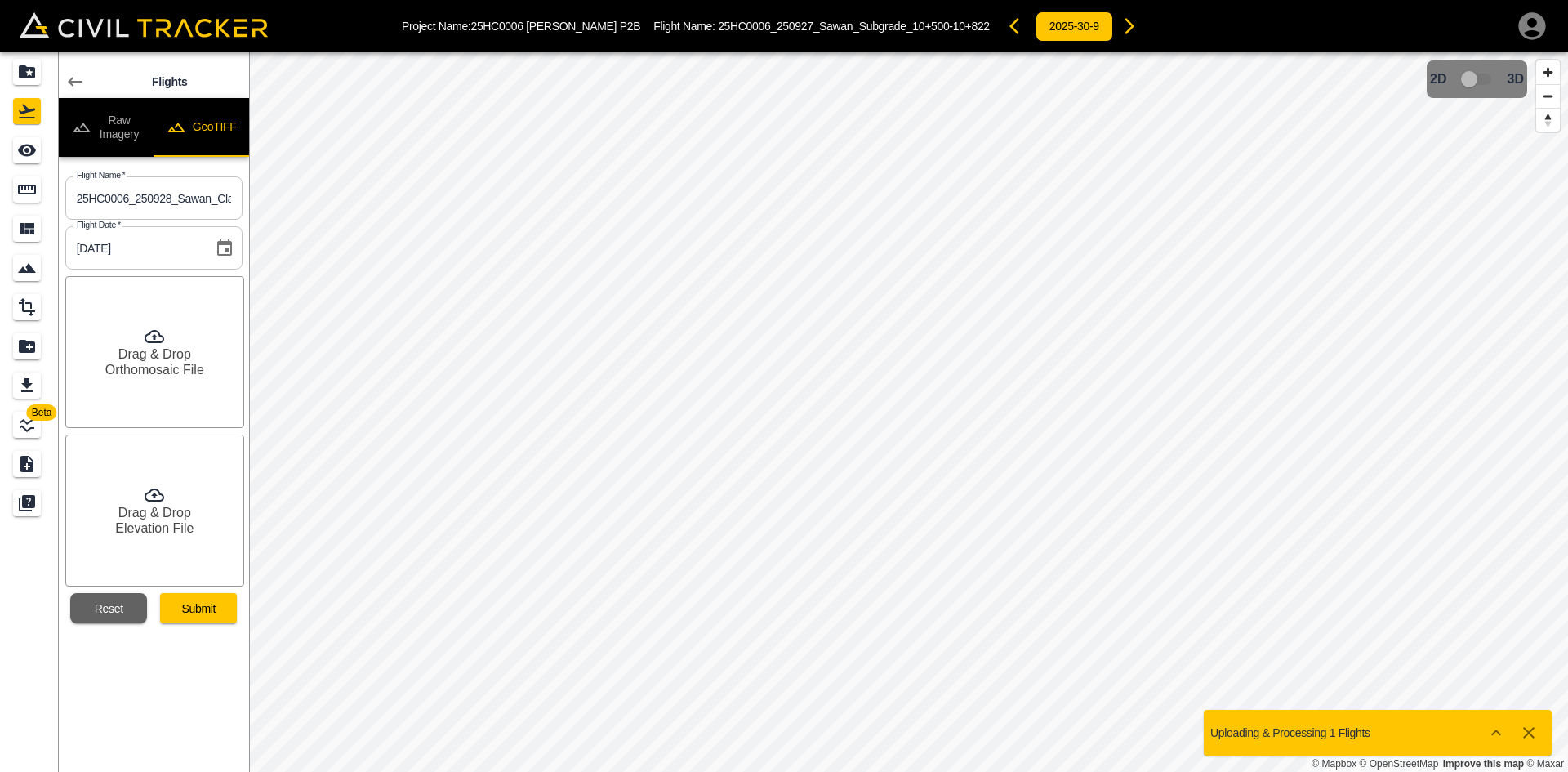
click at [158, 364] on h6 "Orthomosaic File" at bounding box center [155, 370] width 99 height 15
click at [175, 538] on div "Drag & Drop Elevation File" at bounding box center [155, 510] width 179 height 152
click at [212, 604] on button "Submit" at bounding box center [199, 607] width 77 height 30
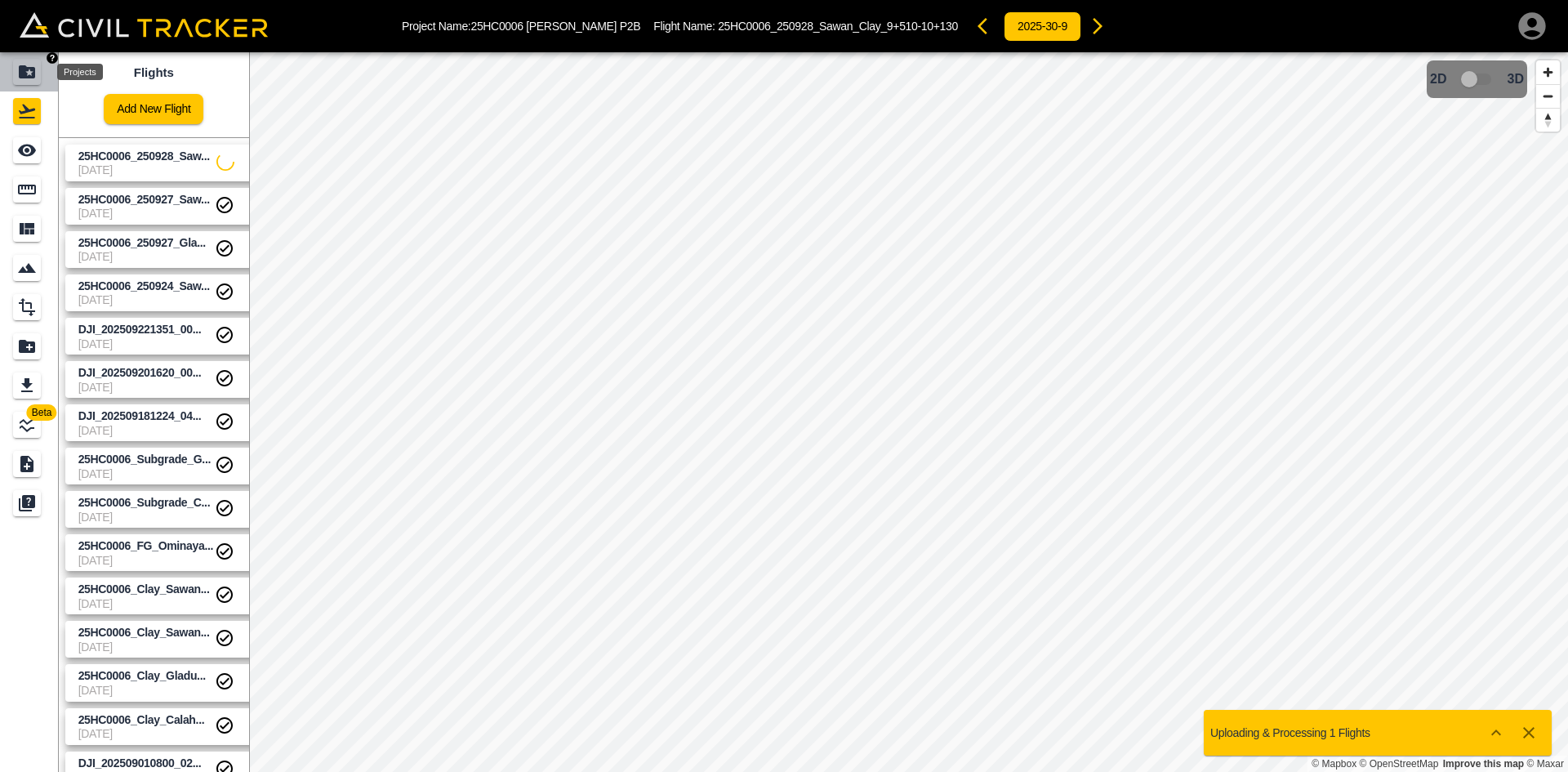
click at [24, 66] on icon "Projects" at bounding box center [27, 72] width 16 height 13
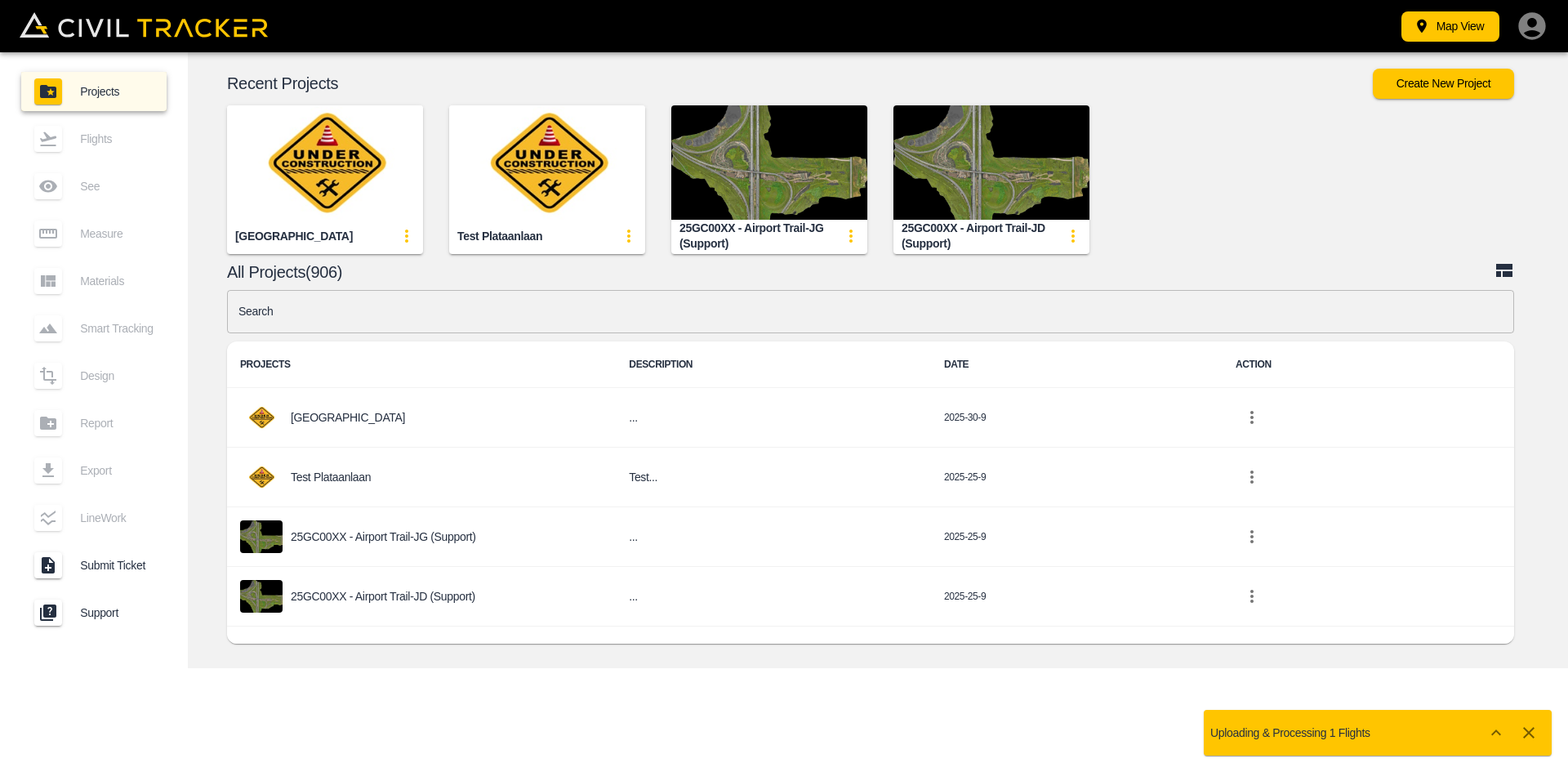
click at [643, 297] on input "text" at bounding box center [870, 311] width 1287 height 43
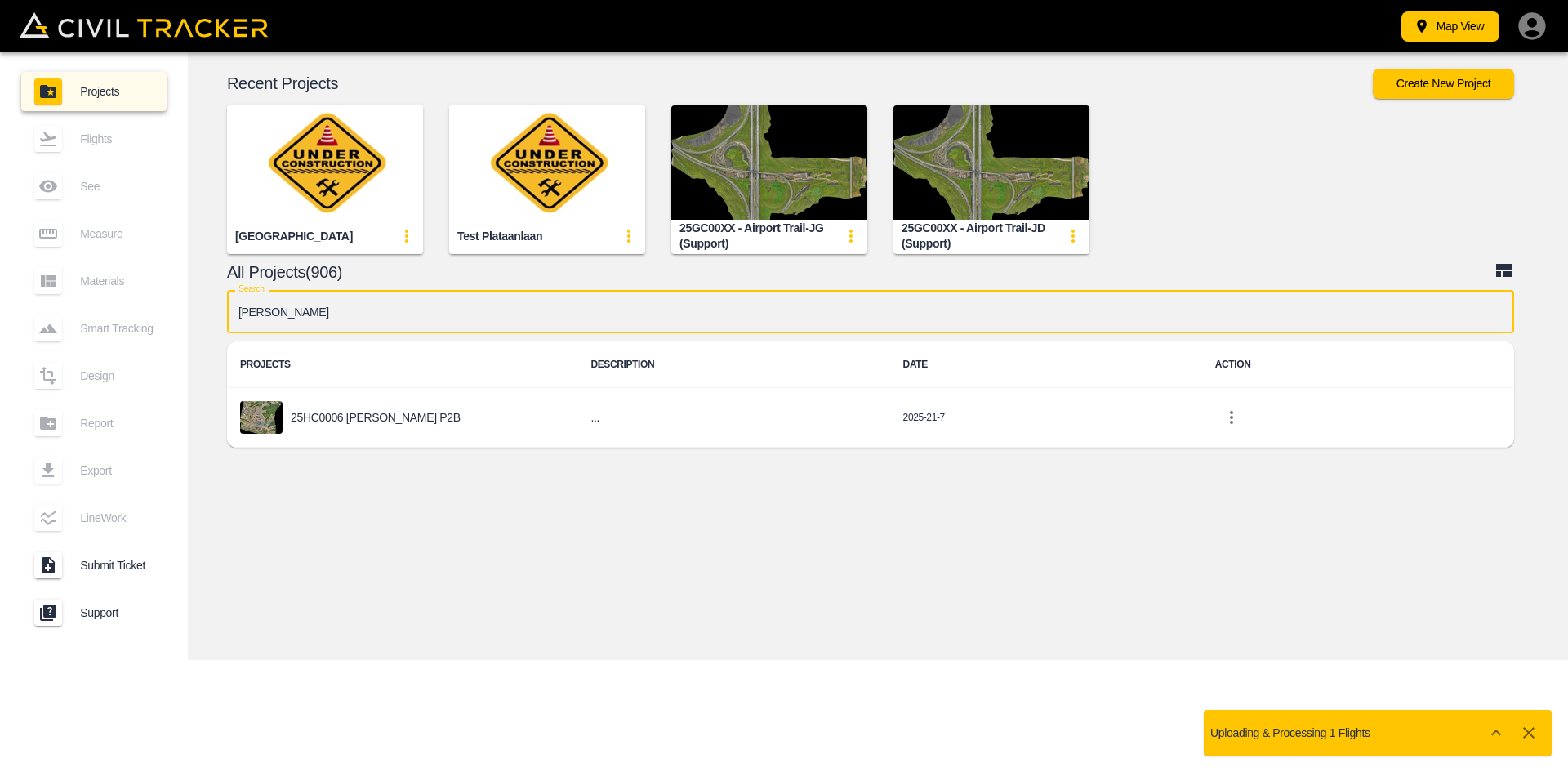
type input "[PERSON_NAME]"
click at [344, 432] on div "25HC0006 [PERSON_NAME] P2B" at bounding box center [402, 418] width 325 height 33
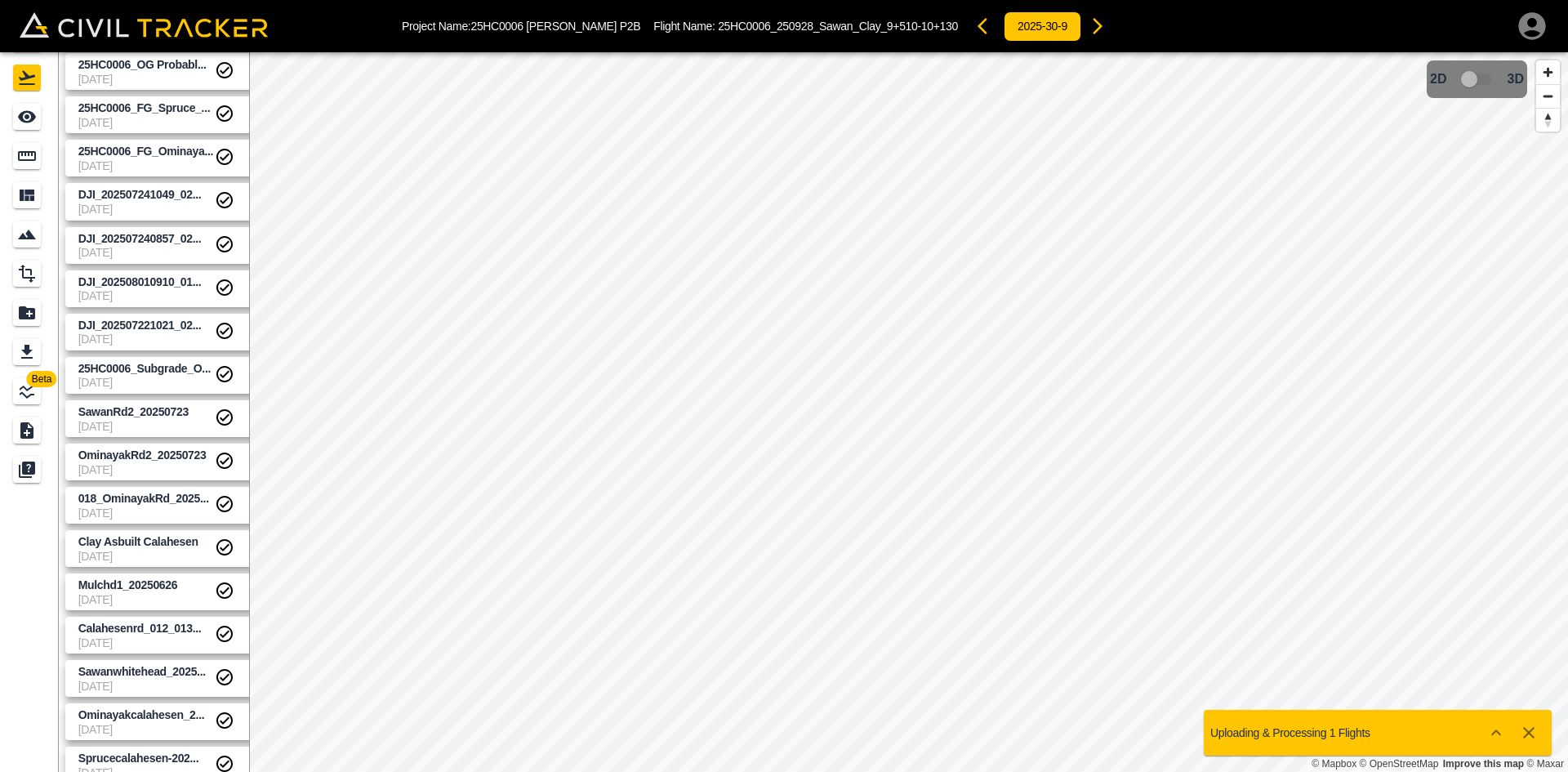
scroll to position [52, 0]
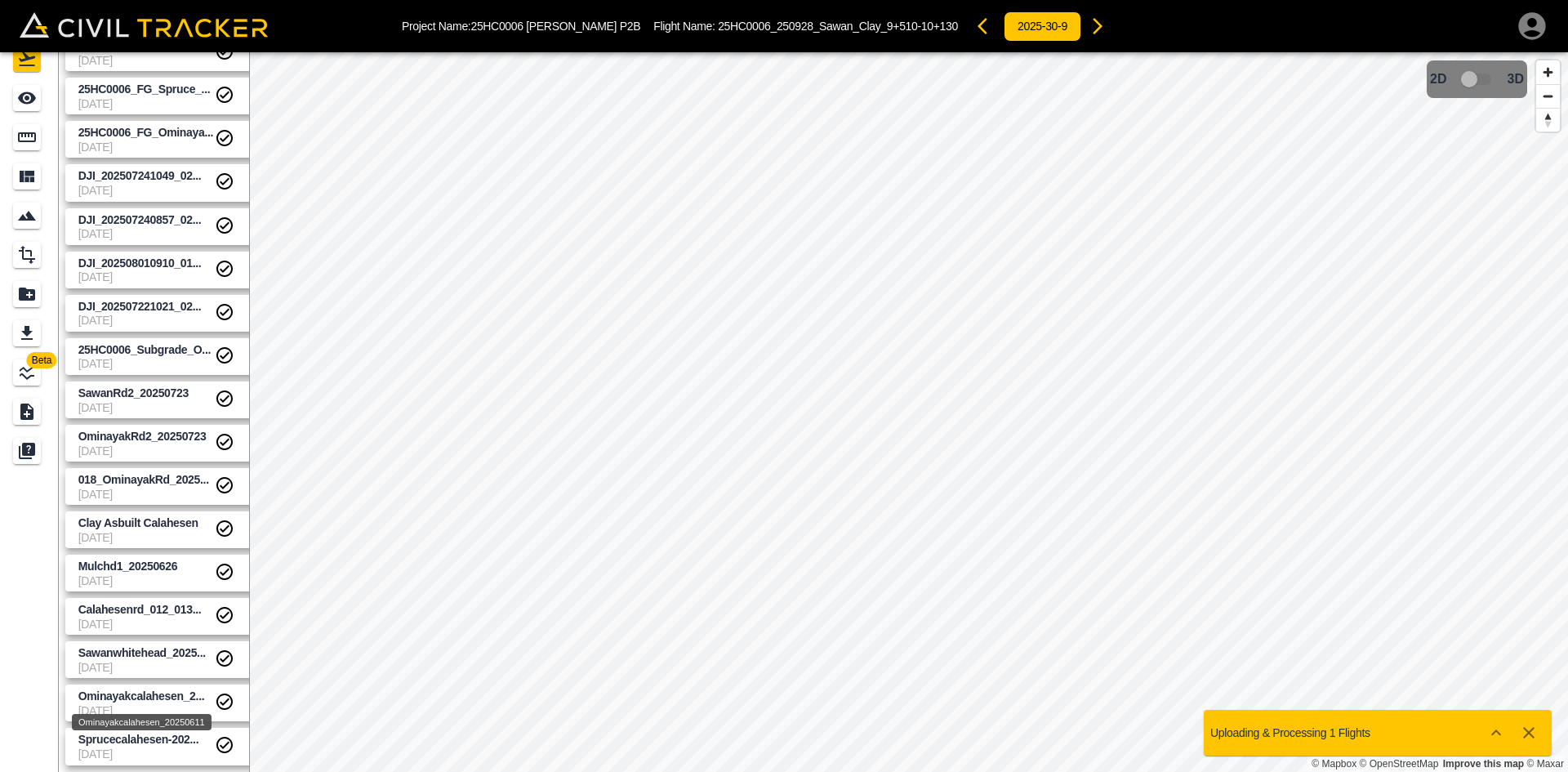
click at [141, 695] on span "Ominayakcalahesen_2..." at bounding box center [142, 696] width 127 height 13
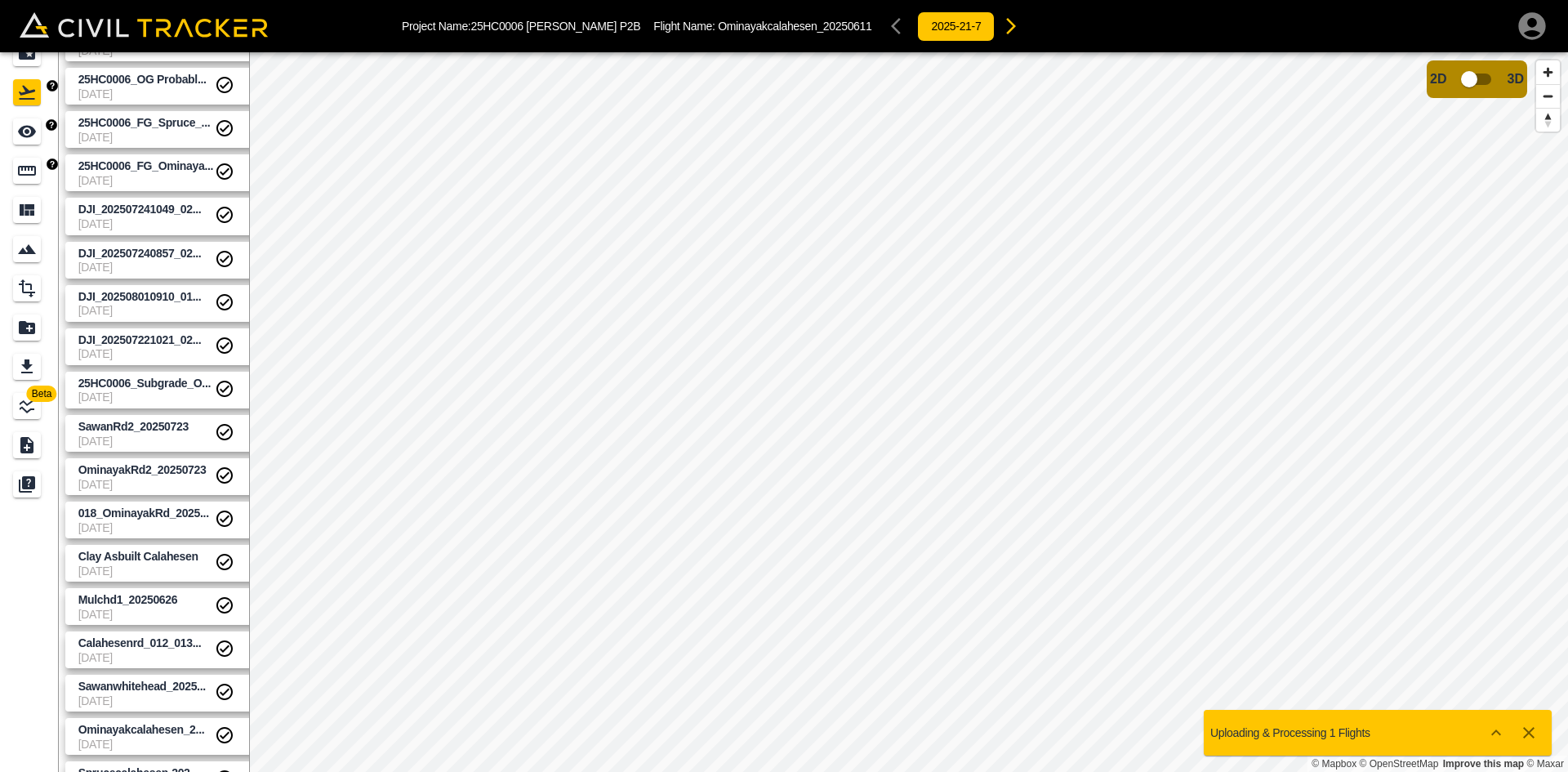
scroll to position [0, 0]
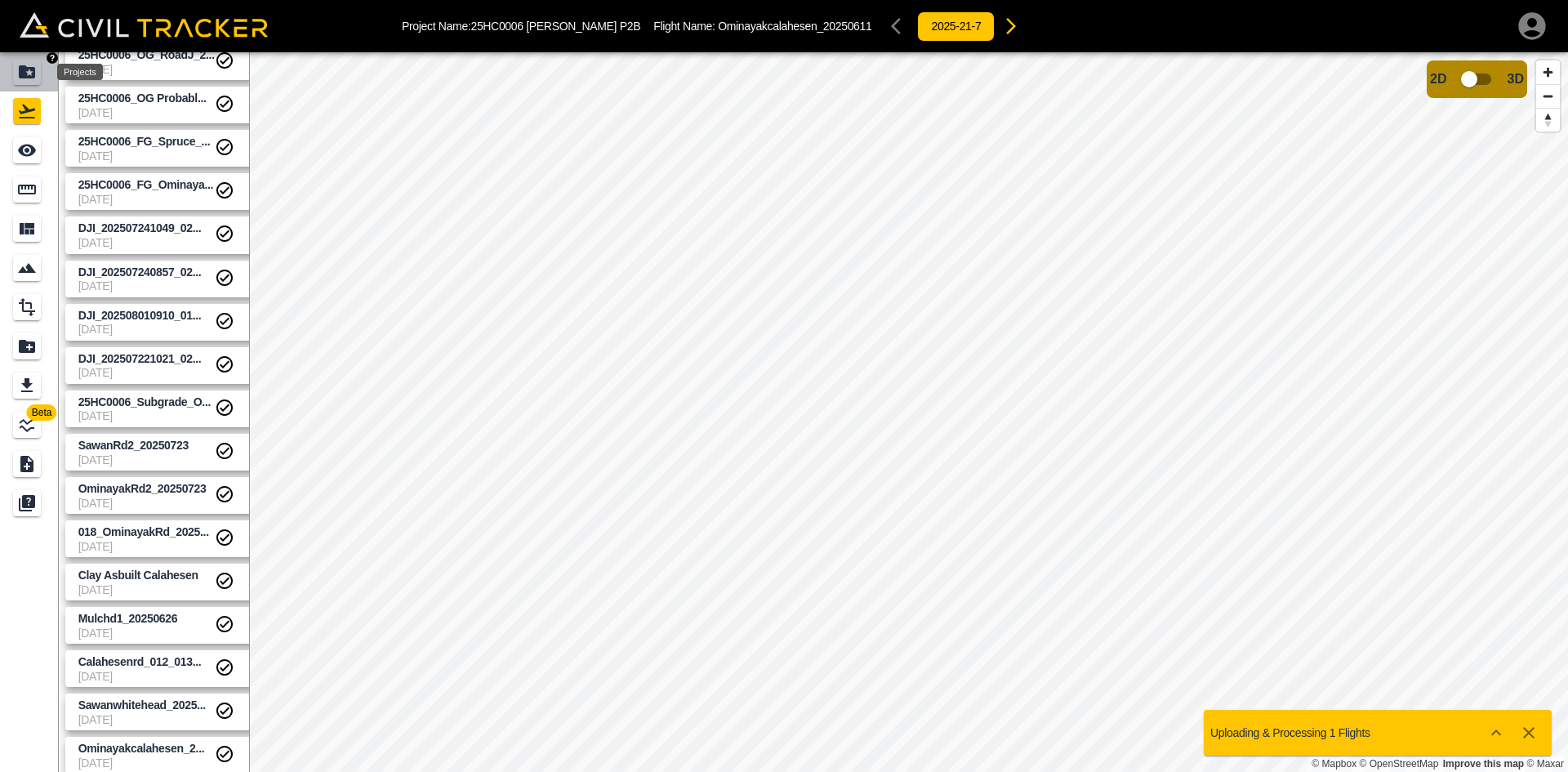
drag, startPoint x: 29, startPoint y: 73, endPoint x: 1505, endPoint y: 46, distance: 1476.2
click at [29, 73] on icon "Projects" at bounding box center [27, 72] width 19 height 19
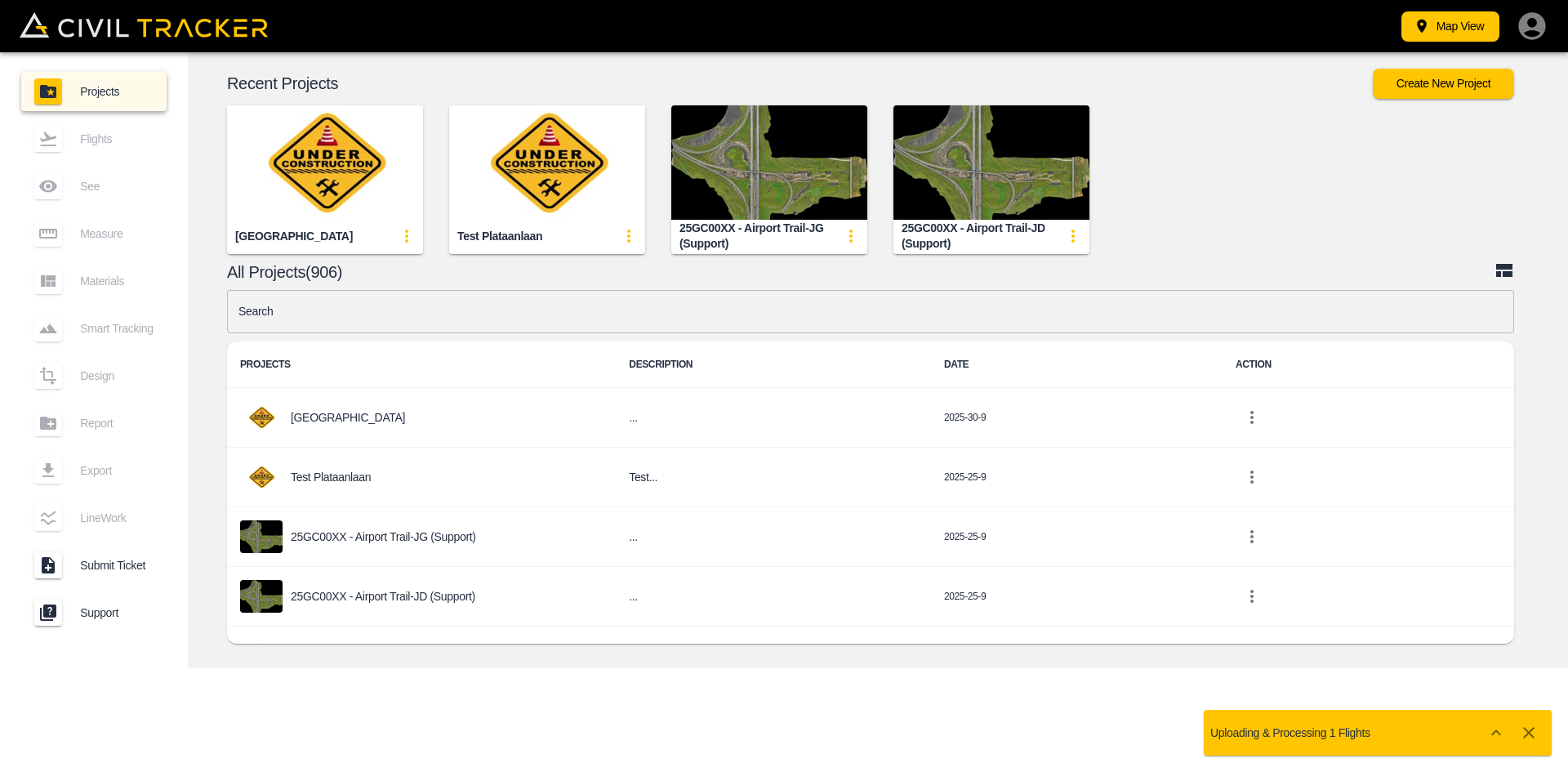
click at [1534, 32] on icon "button" at bounding box center [1532, 26] width 33 height 33
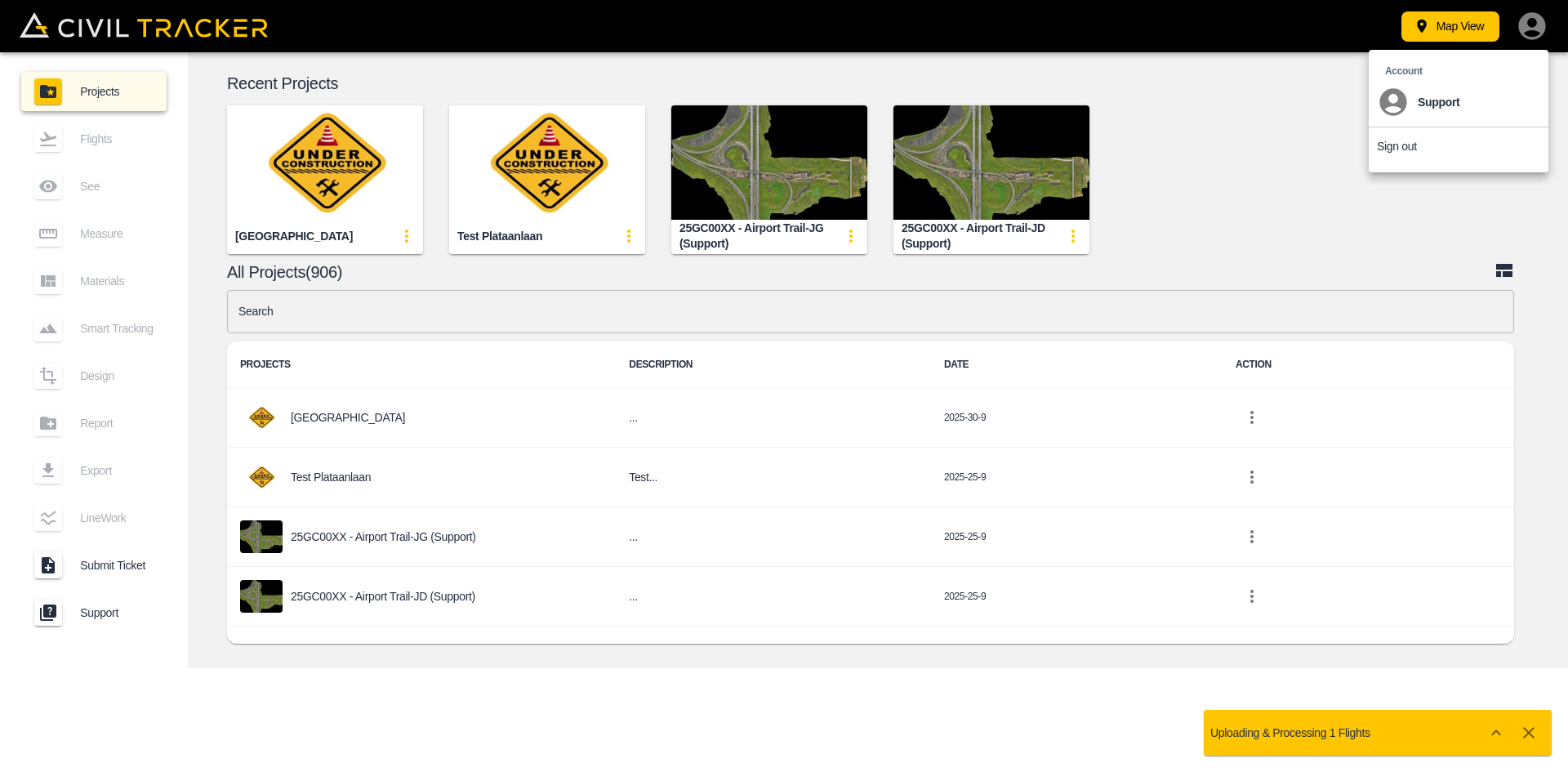
click at [760, 320] on div at bounding box center [784, 386] width 1568 height 772
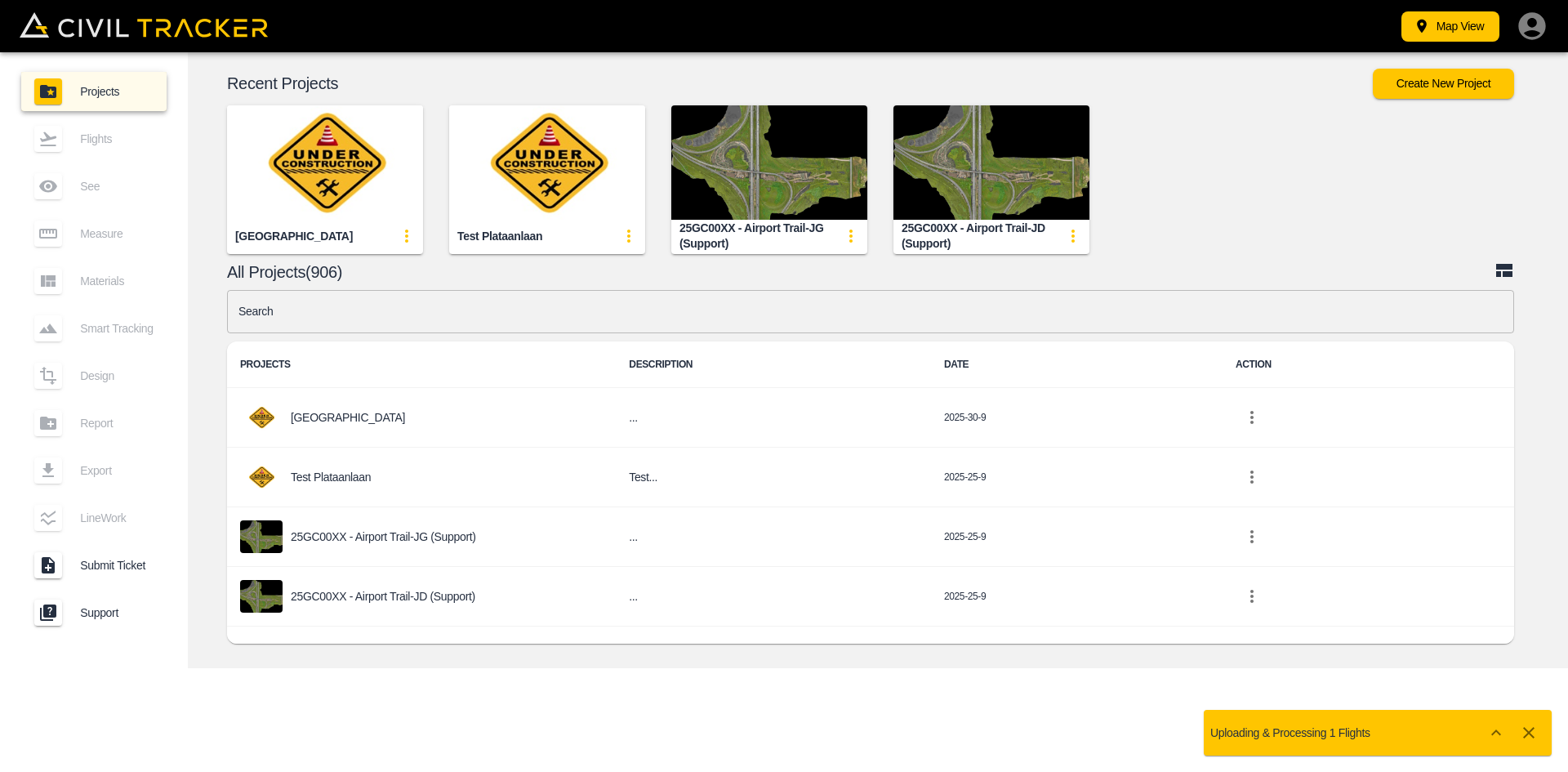
click at [1538, 20] on icon "button" at bounding box center [1532, 26] width 27 height 27
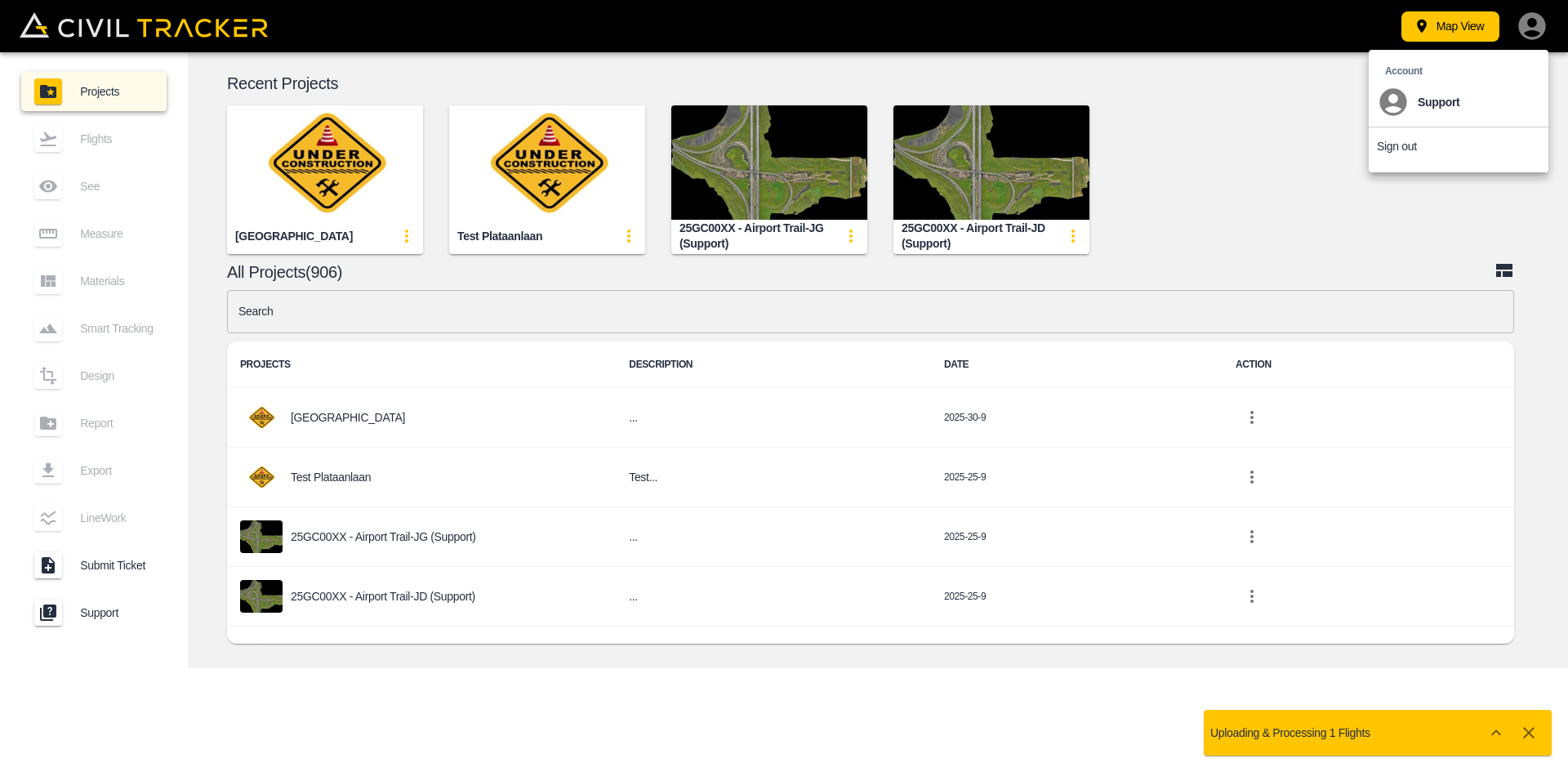
click at [1384, 144] on p "Sign out" at bounding box center [1397, 146] width 40 height 13
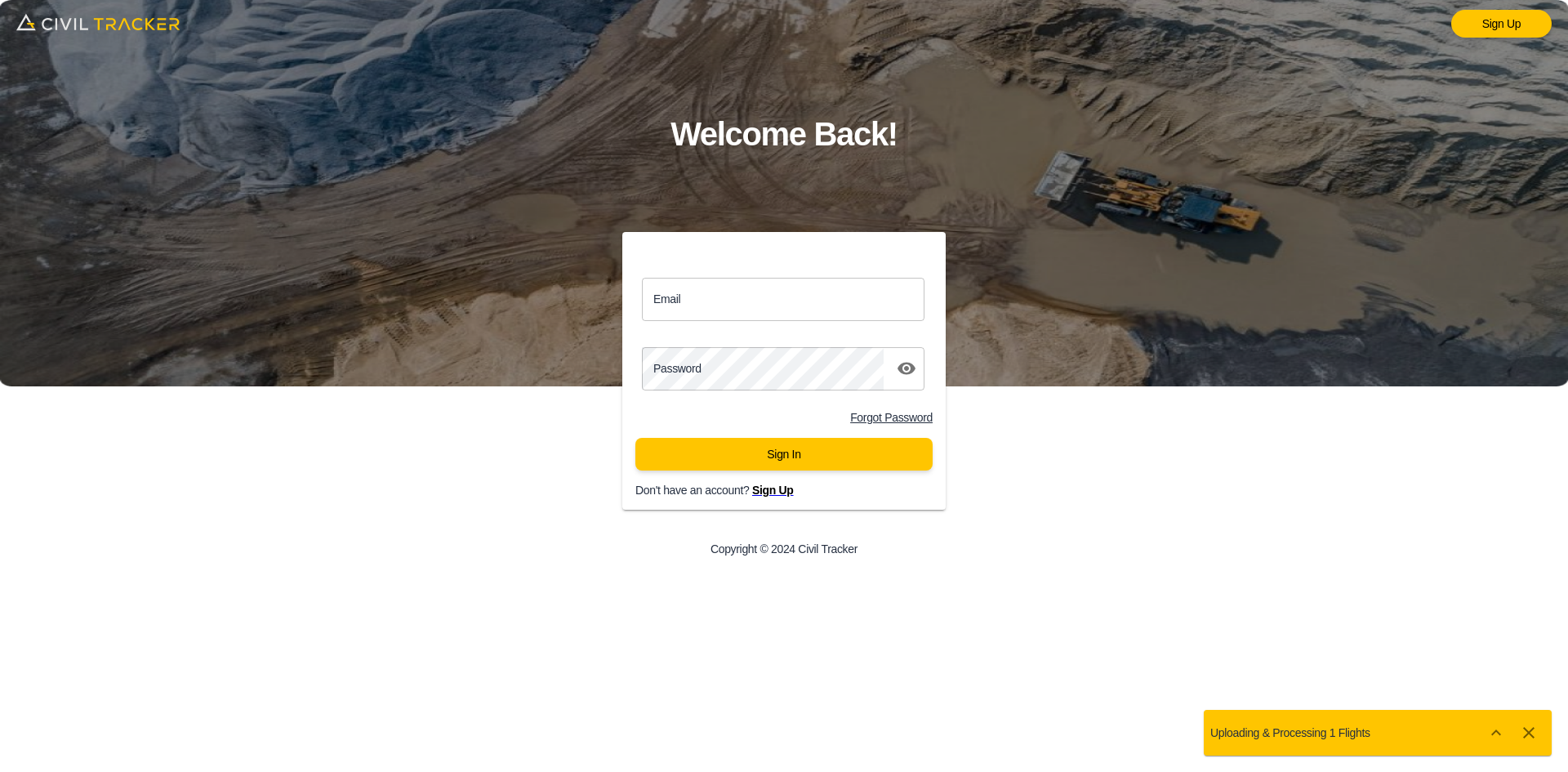
click at [942, 607] on div "Sign Up Welcome Back! Email Email Password password Forgot Password Sign In Don…" at bounding box center [784, 386] width 1568 height 772
